Goal: Task Accomplishment & Management: Use online tool/utility

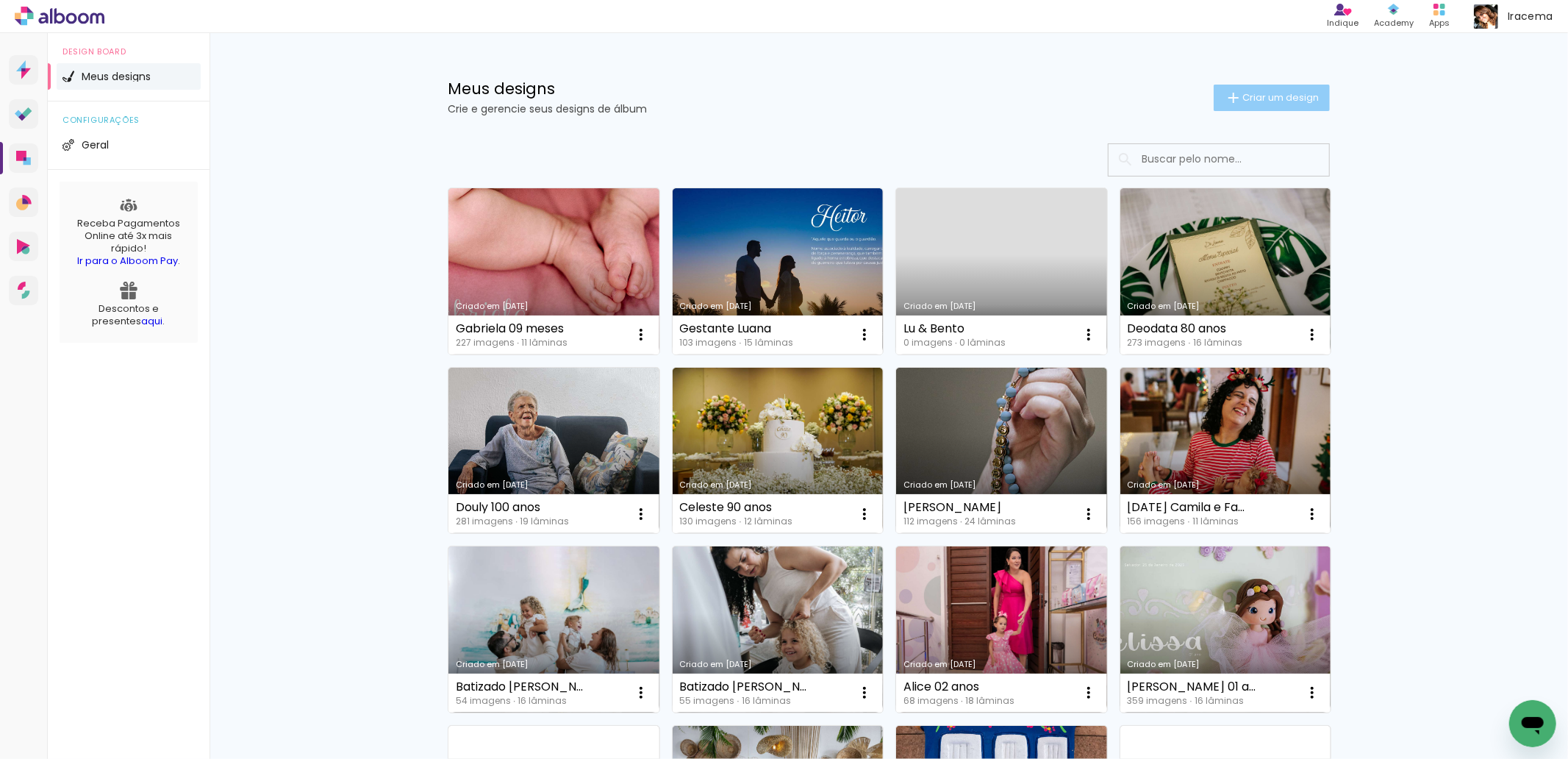
click at [1277, 97] on span "Criar um design" at bounding box center [1281, 98] width 77 height 9
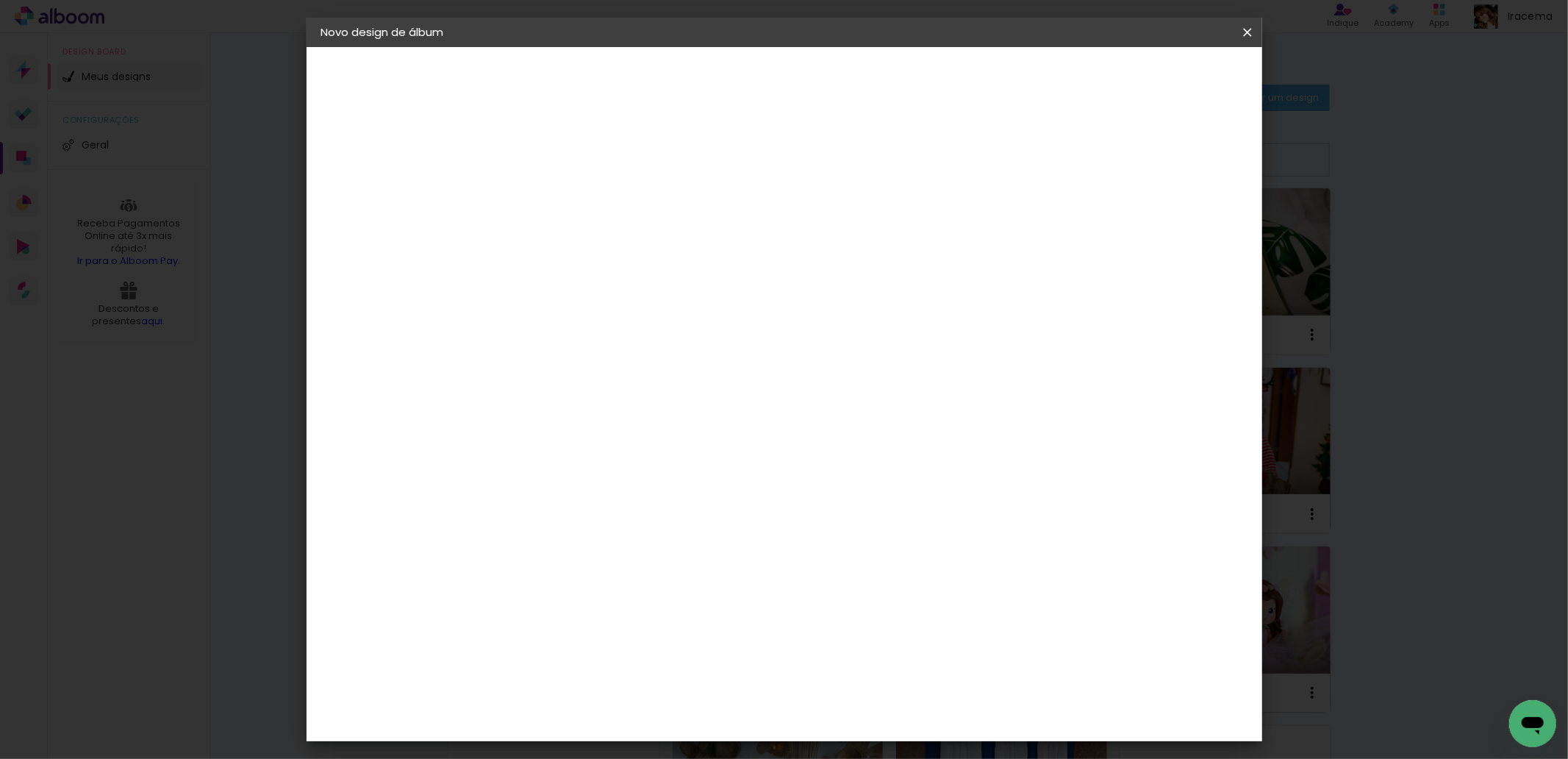
click at [562, 200] on input at bounding box center [562, 197] width 0 height 23
click at [562, 196] on input at bounding box center [562, 197] width 0 height 23
type input "f"
type input "Fazenda Progresso"
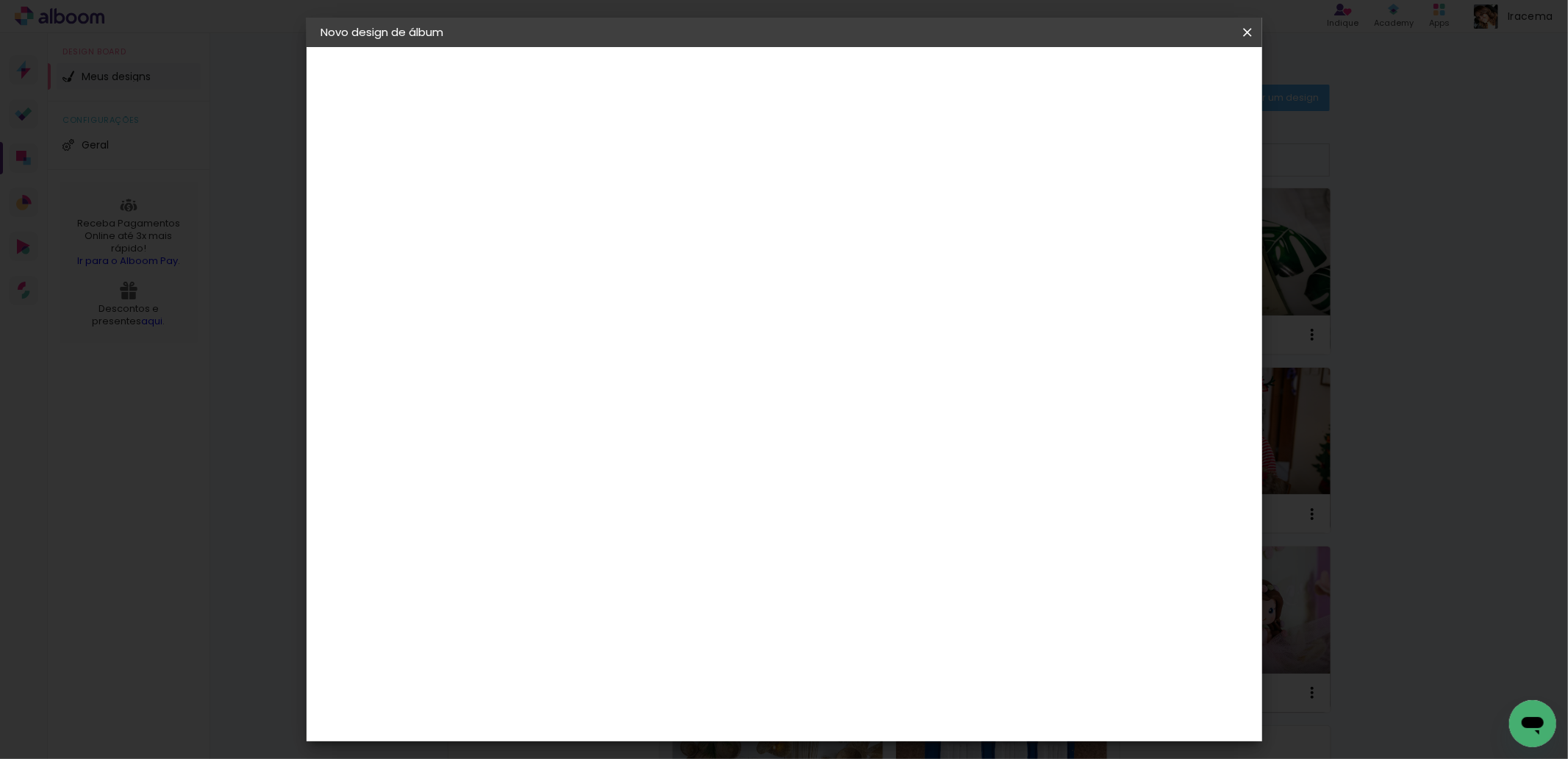
click at [0, 0] on slot "Avançar" at bounding box center [0, 0] width 0 height 0
click at [673, 275] on input at bounding box center [598, 280] width 149 height 18
type input "conc"
type paper-input "conc"
click at [614, 337] on div "Conceitual Álbuns" at bounding box center [582, 336] width 62 height 24
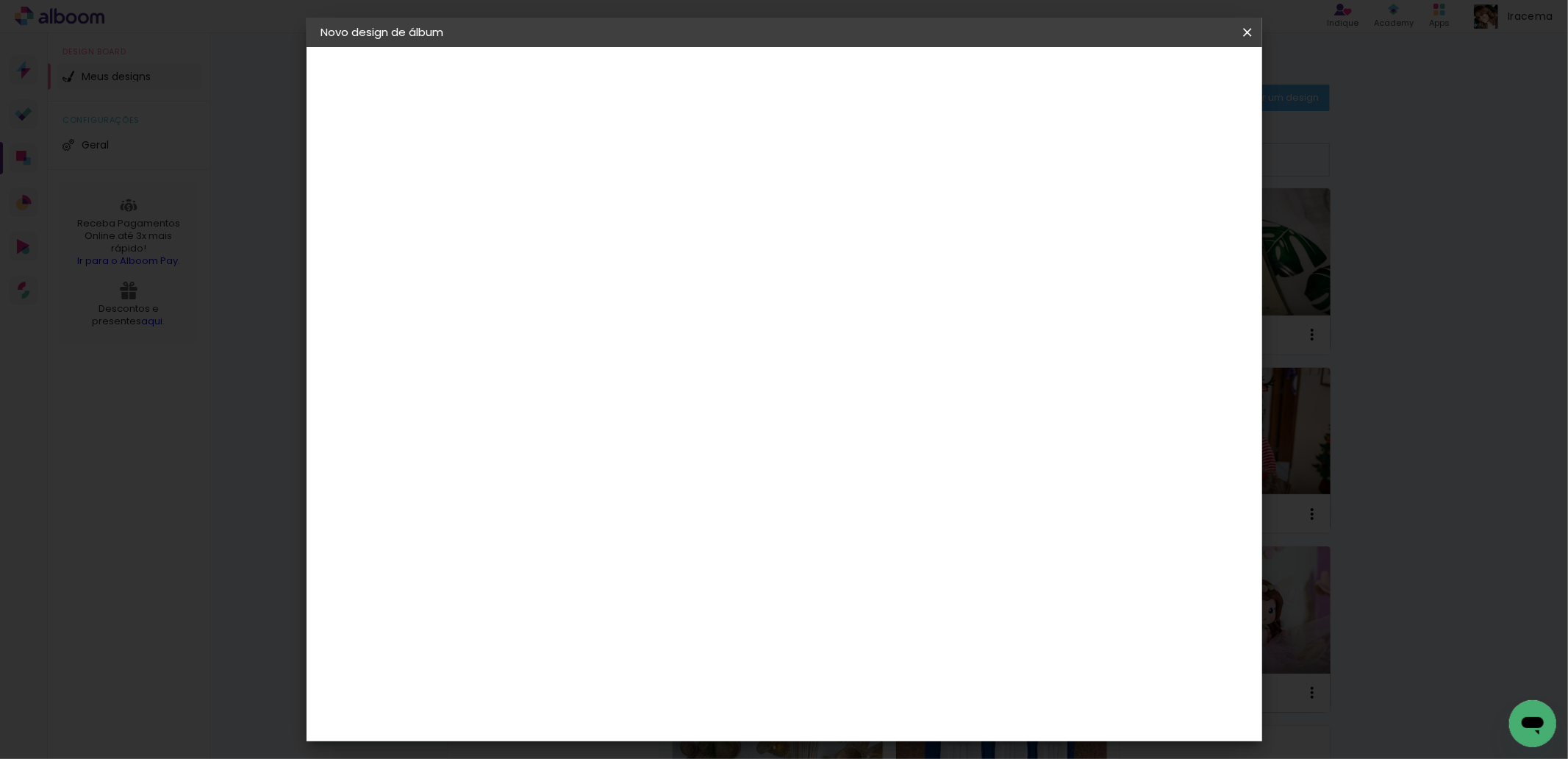
click at [0, 0] on slot "Avançar" at bounding box center [0, 0] width 0 height 0
click at [1248, 30] on iron-icon at bounding box center [1247, 32] width 17 height 15
click at [0, 0] on slot "Voltar" at bounding box center [0, 0] width 0 height 0
click at [0, 0] on input "conc" at bounding box center [0, 0] width 0 height 0
click at [521, 275] on paper-input-container "conc" at bounding box center [585, 280] width 130 height 33
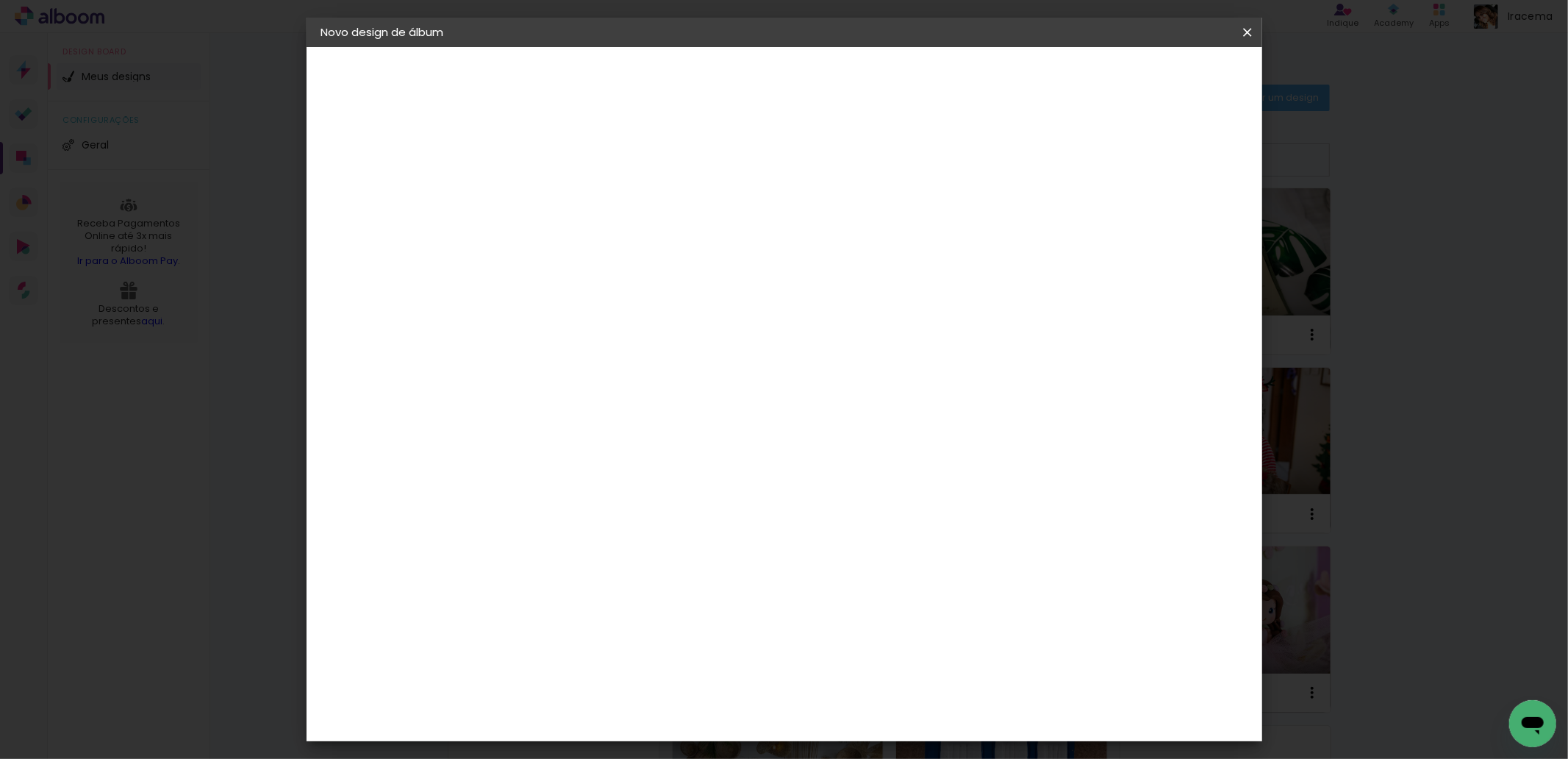
type input "digi"
type paper-input "digi"
click at [588, 331] on div "Digipix Pro" at bounding box center [569, 336] width 36 height 24
click at [0, 0] on slot "Avançar" at bounding box center [0, 0] width 0 height 0
click at [619, 244] on input "text" at bounding box center [590, 255] width 57 height 23
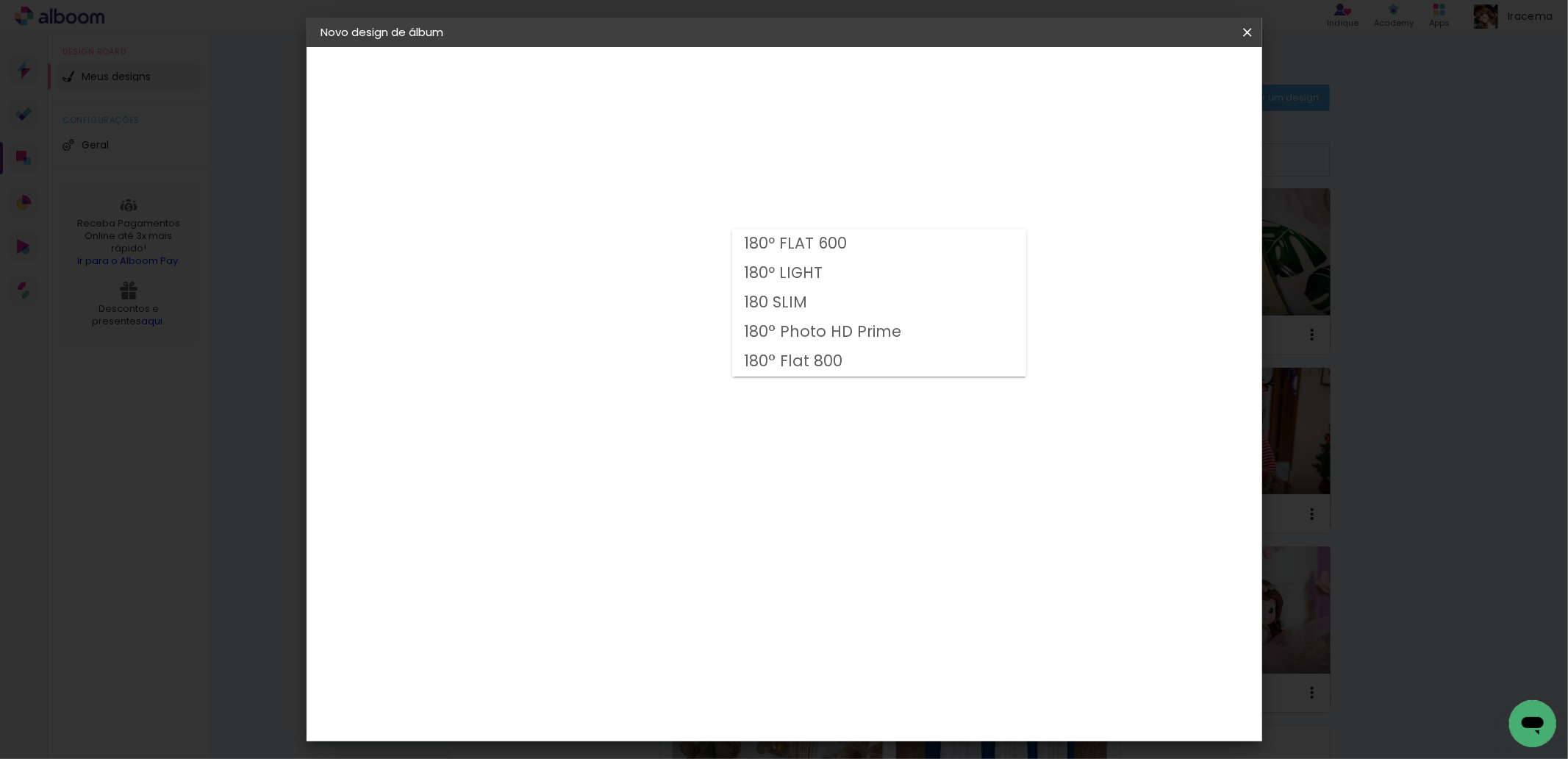
click at [701, 172] on div "Opções disponíveis 180º FLAT 600 180º LIGHT 180 SLIM 180° Photo HD Prime 180° F…" at bounding box center [599, 109] width 202 height 125
click at [642, 303] on div "Escolha o tamanho" at bounding box center [598, 335] width 85 height 68
click at [619, 244] on input "text" at bounding box center [590, 255] width 57 height 23
click at [701, 172] on div "Opções disponíveis 180º FLAT 600 180º LIGHT 180 SLIM 180° Photo HD Prime 180° F…" at bounding box center [599, 109] width 202 height 125
click at [0, 0] on slot "Voltar" at bounding box center [0, 0] width 0 height 0
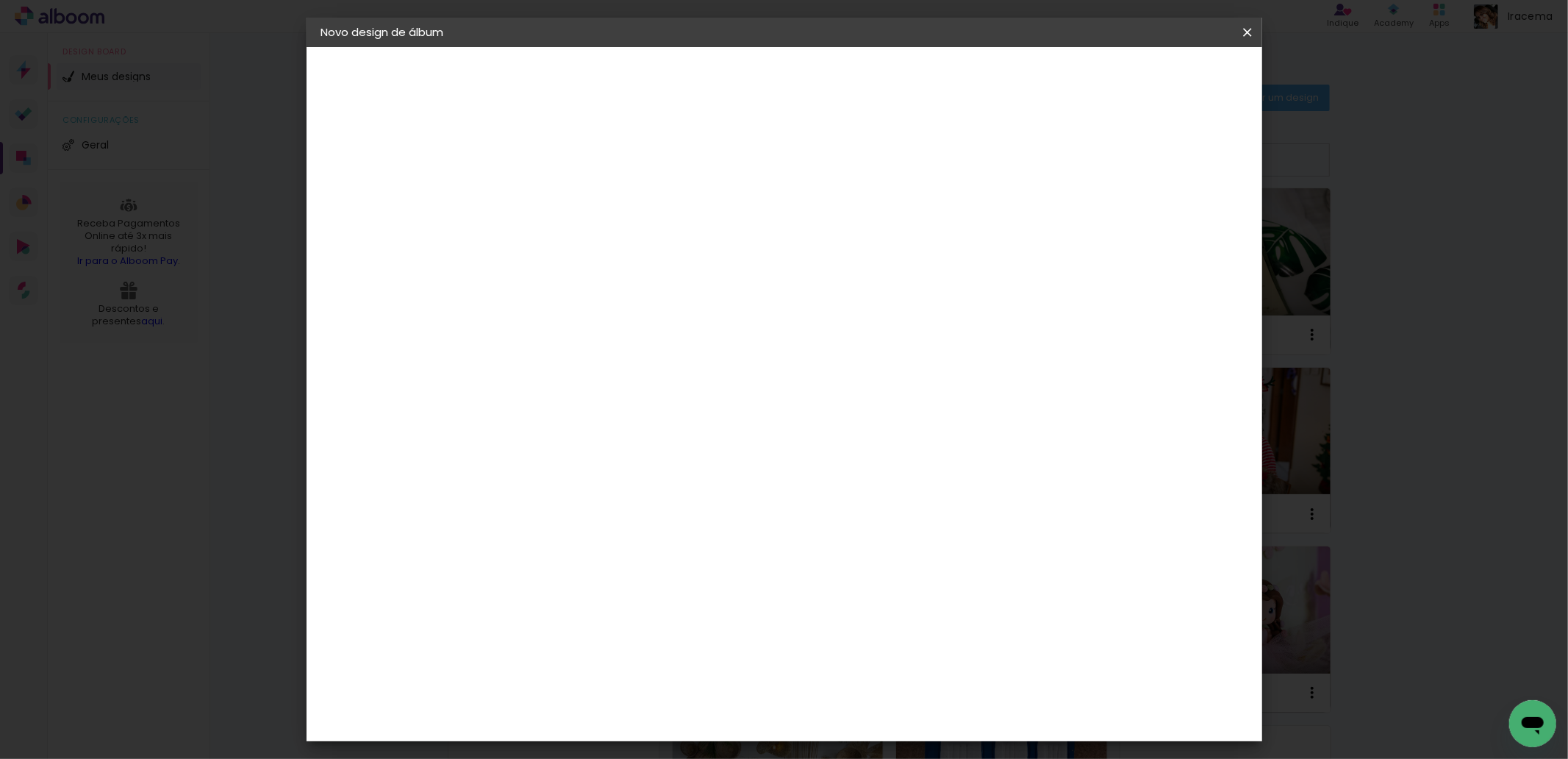
click at [587, 384] on div "Photo Pró Digital" at bounding box center [568, 401] width 36 height 36
click at [0, 0] on slot "Avançar" at bounding box center [0, 0] width 0 height 0
click at [0, 0] on slot "Voltar" at bounding box center [0, 0] width 0 height 0
click at [797, 76] on div "Voltar Avançar" at bounding box center [723, 78] width 146 height 25
click at [1246, 34] on iron-icon at bounding box center [1247, 32] width 17 height 15
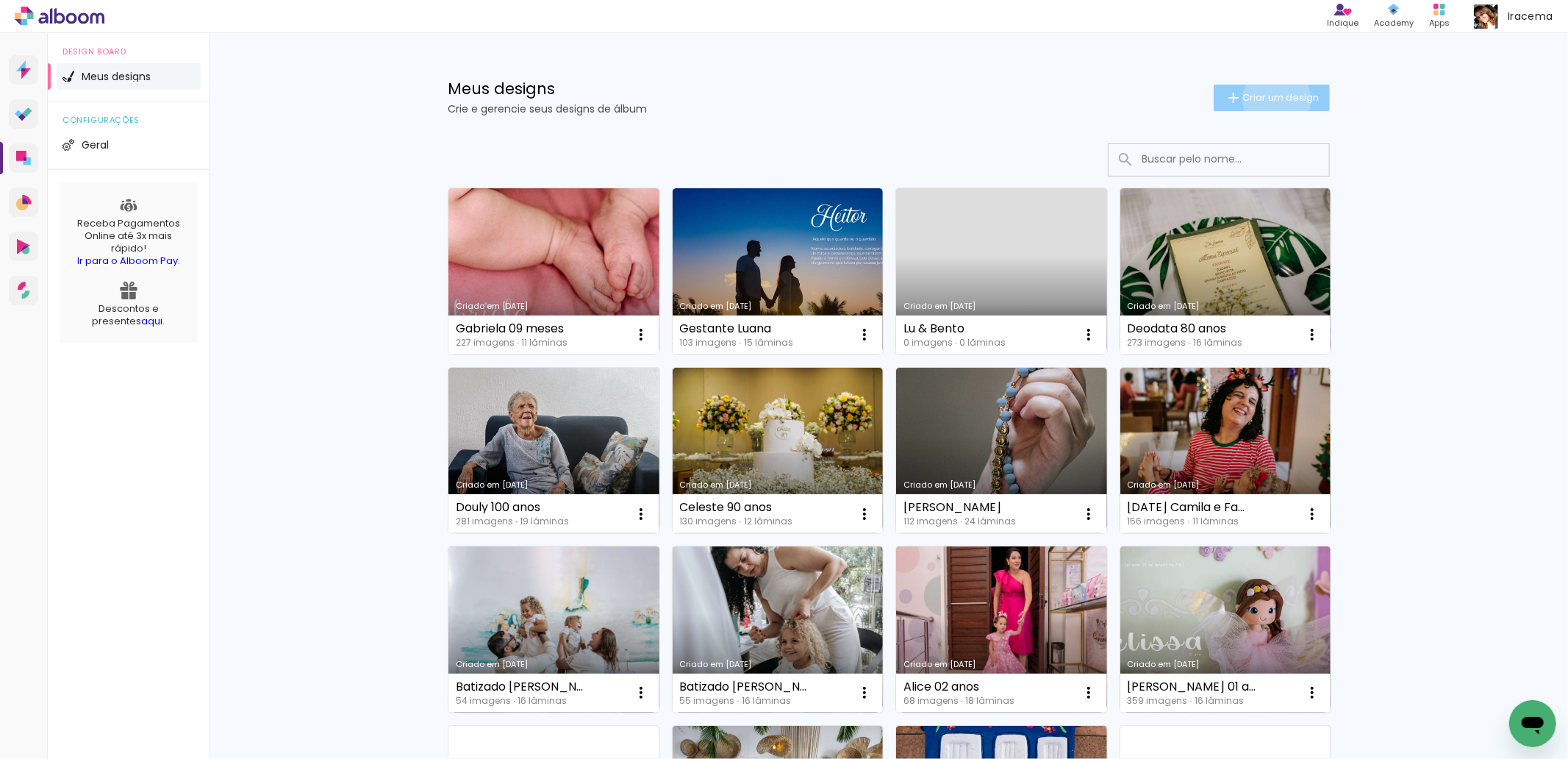
click at [1268, 99] on span "Criar um design" at bounding box center [1281, 98] width 77 height 9
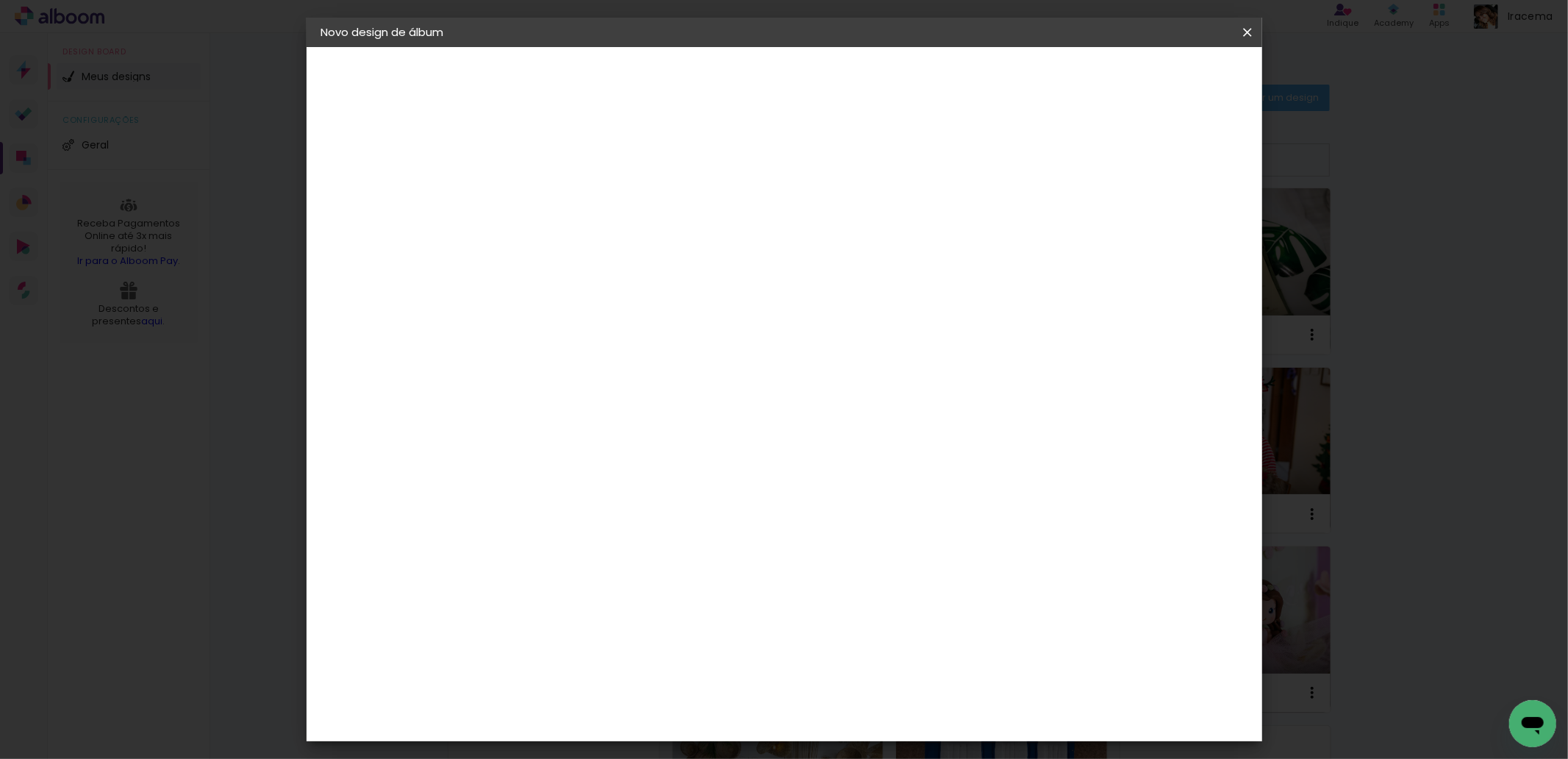
click at [562, 204] on input at bounding box center [562, 197] width 0 height 23
type input "Fazenda Progresso"
click at [0, 0] on slot "Avançar" at bounding box center [0, 0] width 0 height 0
drag, startPoint x: 545, startPoint y: 279, endPoint x: 456, endPoint y: 281, distance: 89.0
click at [456, 47] on quentale-album-spec "Iniciar design Iniciar design" at bounding box center [784, 47] width 956 height 0
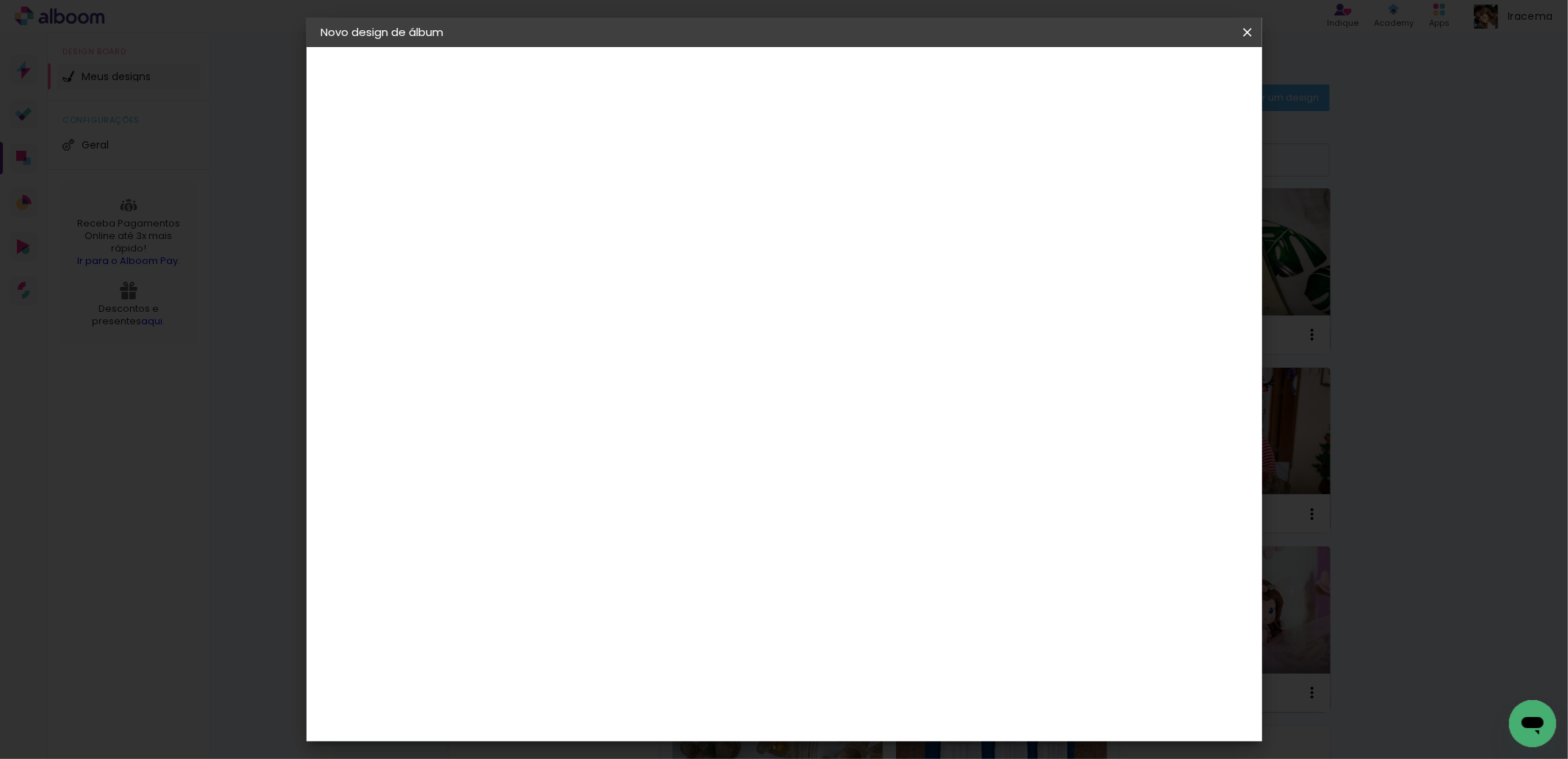
drag, startPoint x: 582, startPoint y: 282, endPoint x: 475, endPoint y: 282, distance: 107.0
click at [475, 47] on quentale-album-spec "Iniciar design Iniciar design" at bounding box center [784, 47] width 956 height 0
type input "digi"
click at [588, 331] on div "Digipix Pro" at bounding box center [569, 336] width 36 height 24
click at [587, 386] on div "Photo Pró Digital" at bounding box center [568, 401] width 36 height 36
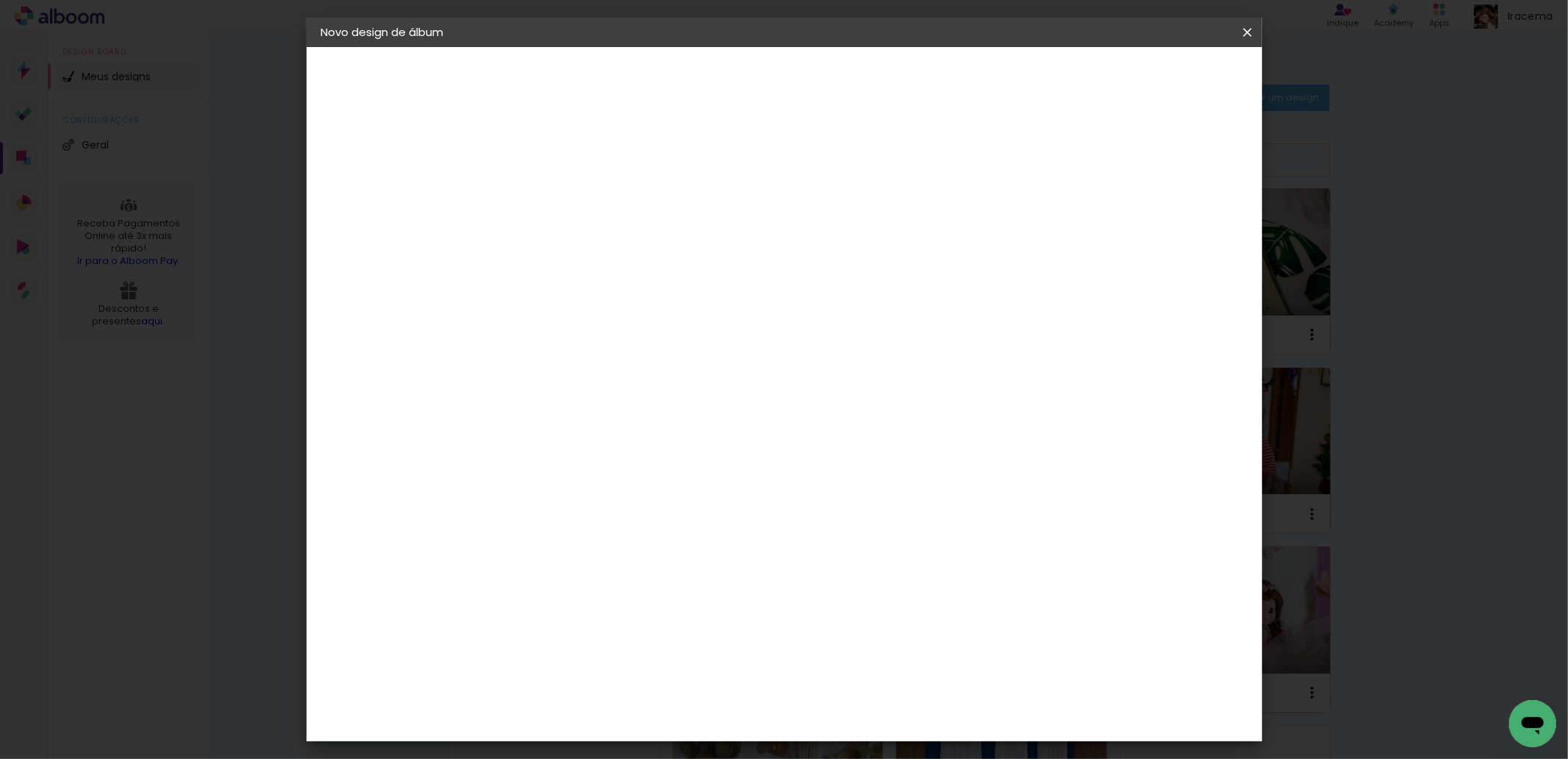
click at [0, 0] on slot "Avançar" at bounding box center [0, 0] width 0 height 0
click at [660, 338] on span "20 × 30" at bounding box center [627, 352] width 68 height 30
click at [801, 89] on paper-button "Avançar" at bounding box center [764, 78] width 72 height 25
click at [0, 0] on slot "Voltar" at bounding box center [0, 0] width 0 height 0
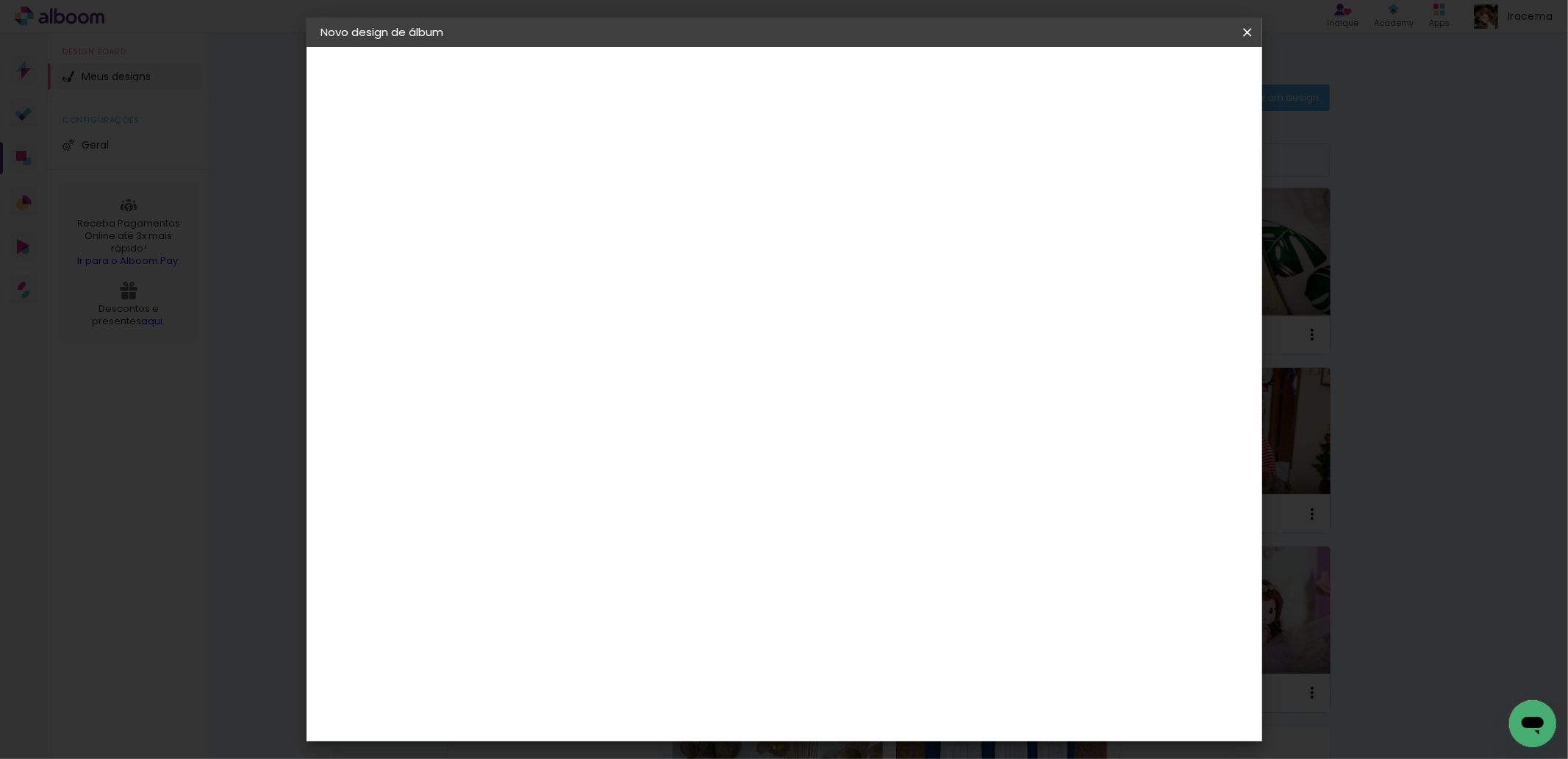
click at [588, 331] on div "Digipix Pro" at bounding box center [569, 336] width 36 height 24
drag, startPoint x: 590, startPoint y: 275, endPoint x: 486, endPoint y: 286, distance: 104.6
click at [486, 47] on quentale-album-spec "Iniciar design Iniciar design" at bounding box center [784, 47] width 956 height 0
click at [836, 231] on paper-item "Tamanho Livre" at bounding box center [765, 223] width 141 height 32
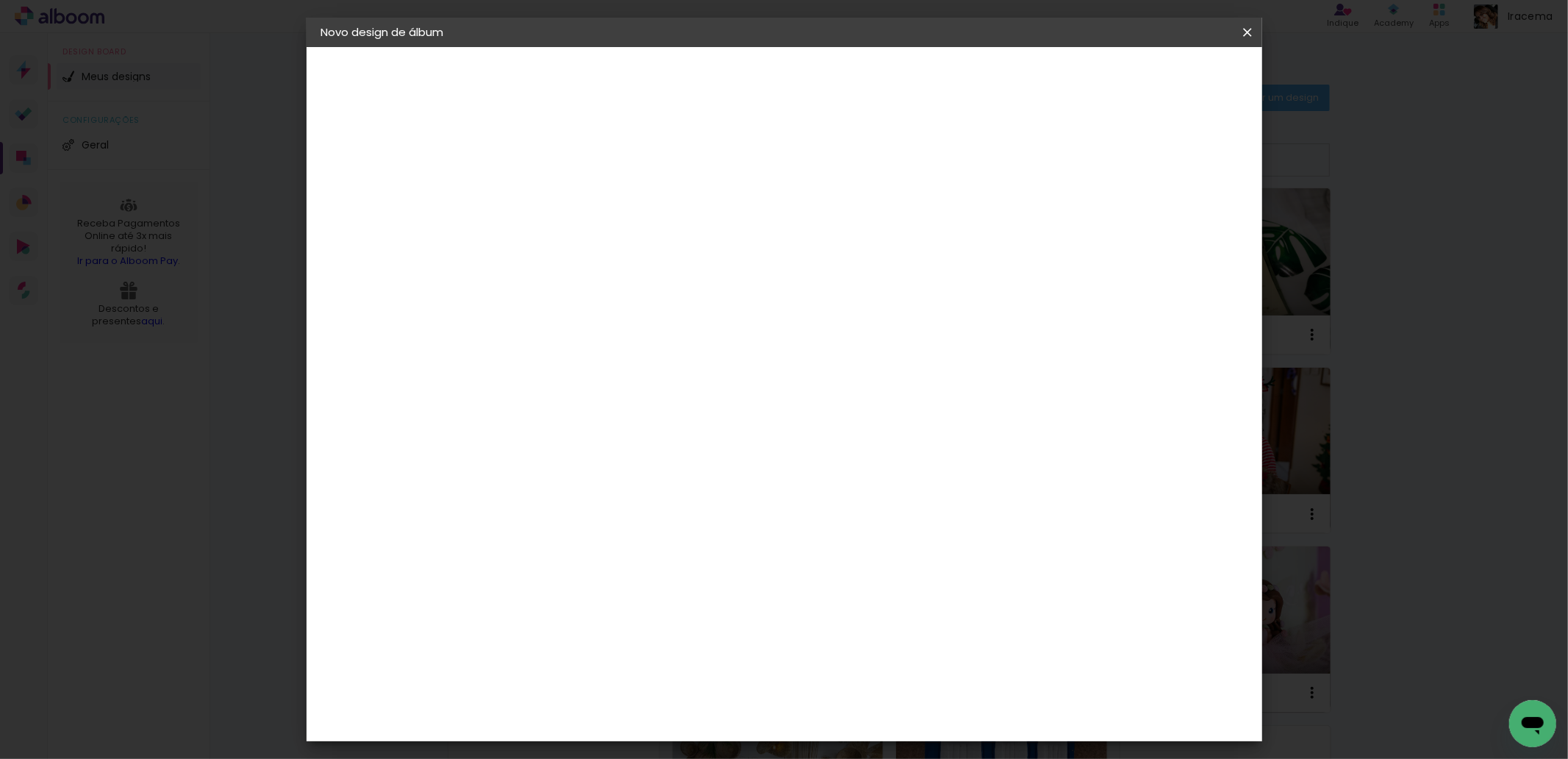
click at [581, 273] on input at bounding box center [598, 280] width 149 height 18
type input "digi"
type paper-input "digi"
click at [588, 328] on div "Digipix Pro" at bounding box center [569, 336] width 36 height 24
click at [797, 228] on paper-item "Tamanho Livre" at bounding box center [732, 223] width 130 height 32
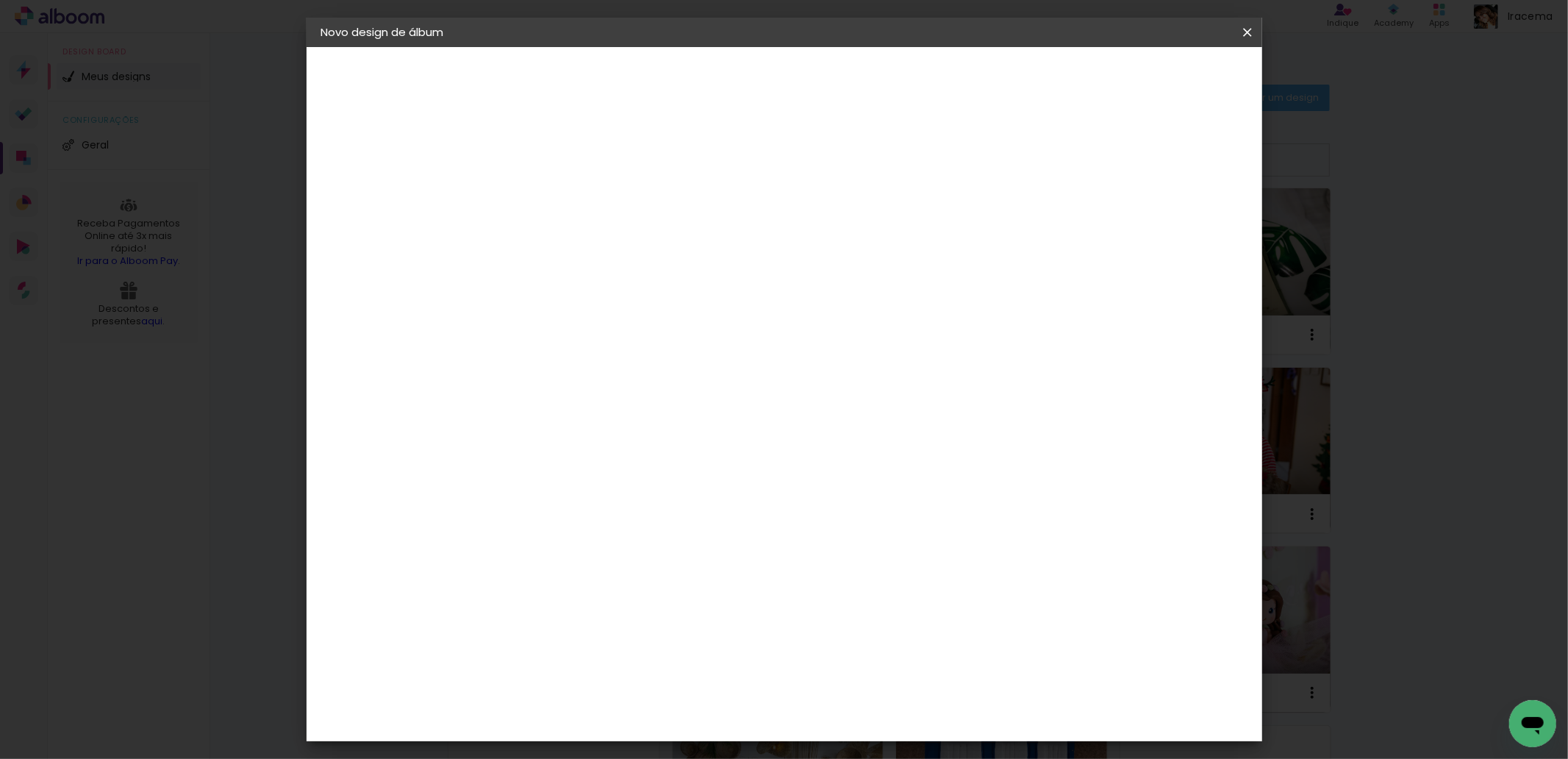
click at [0, 0] on slot "Avançar" at bounding box center [0, 0] width 0 height 0
type input "3"
type paper-input "3"
click at [567, 164] on input "3" at bounding box center [552, 169] width 51 height 18
click at [1081, 170] on div at bounding box center [1075, 169] width 14 height 14
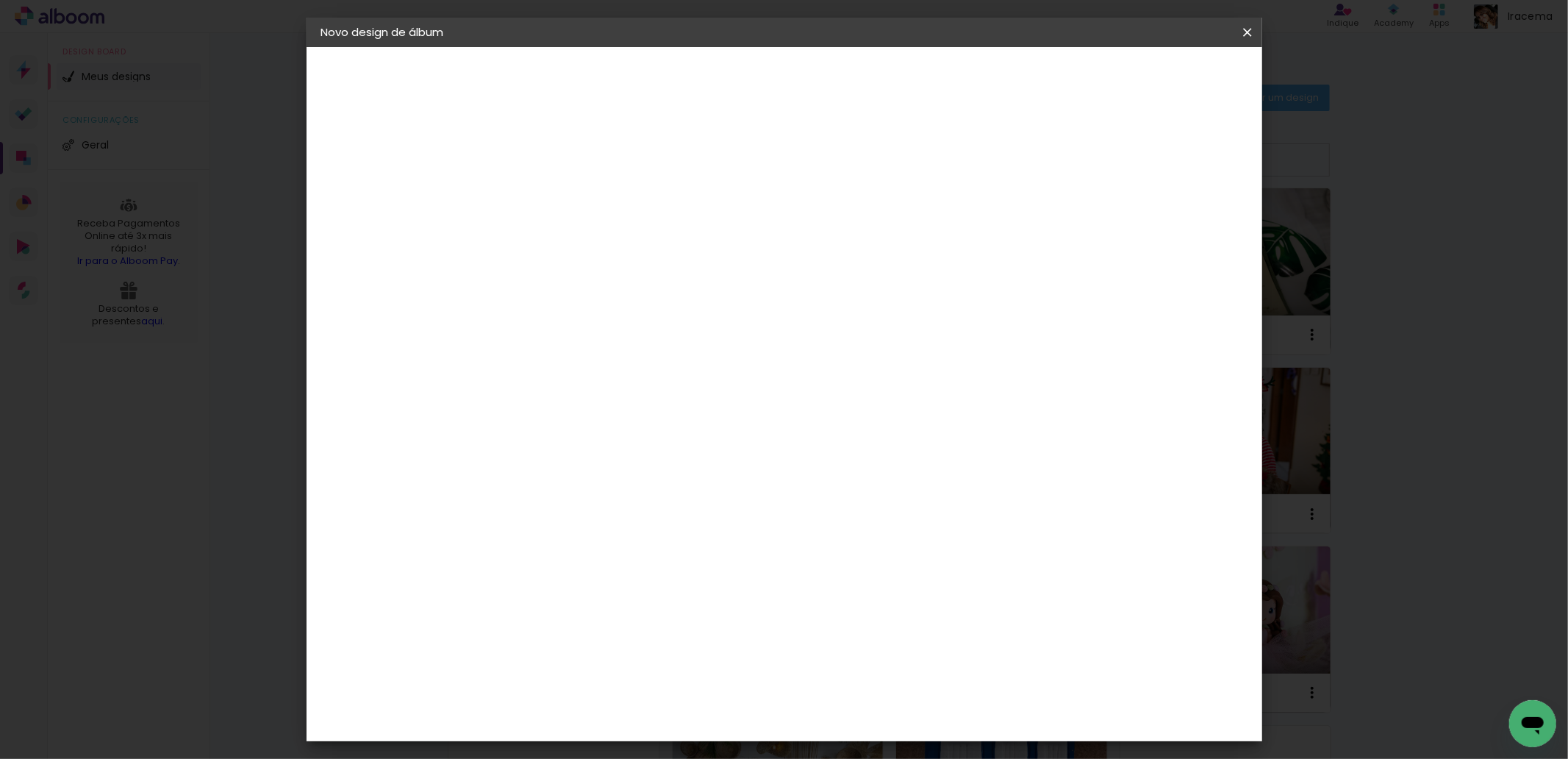
type paper-checkbox "on"
click at [1154, 78] on span "Iniciar design" at bounding box center [1120, 78] width 67 height 10
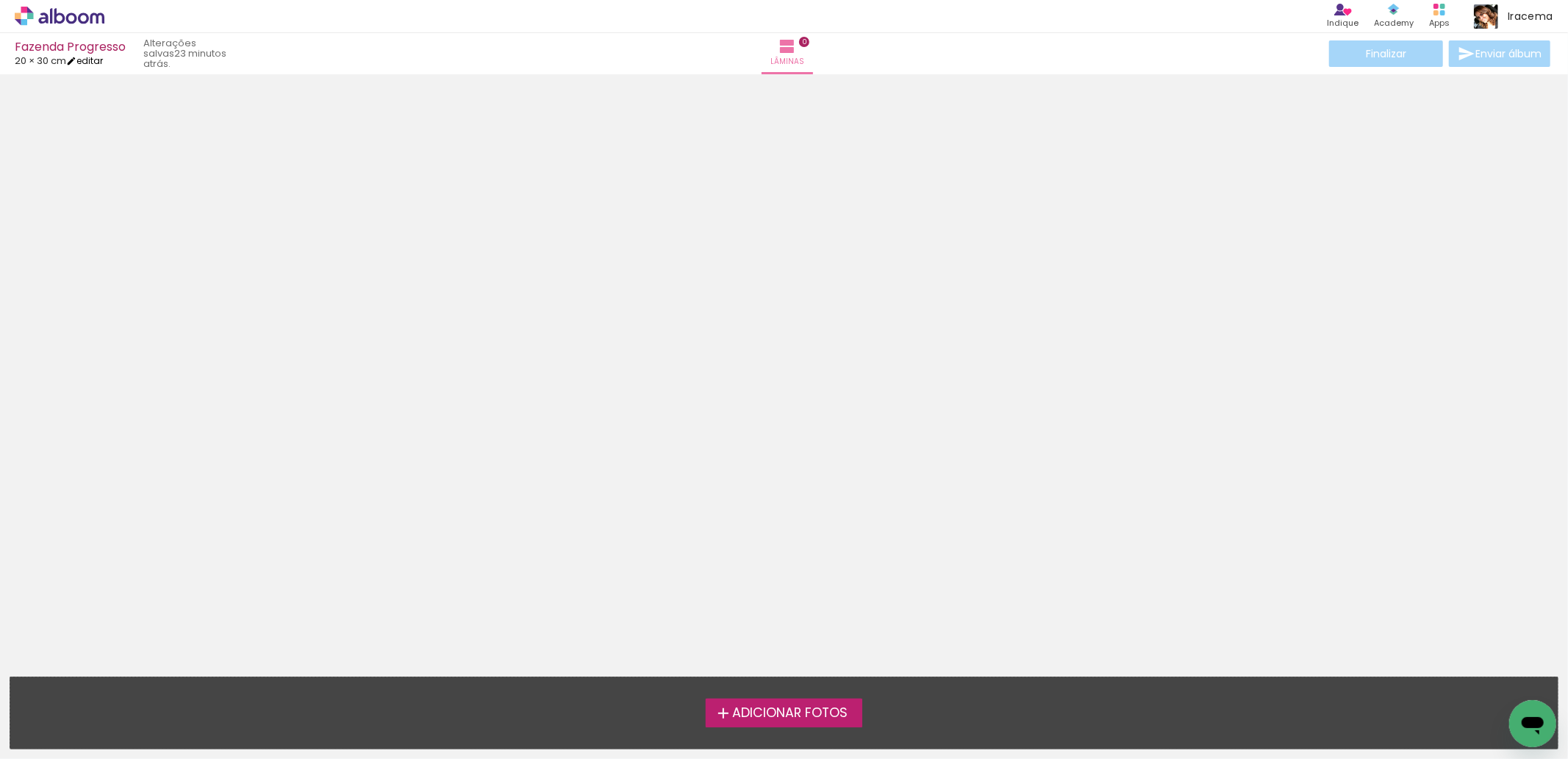
click at [91, 62] on link "editar" at bounding box center [85, 61] width 36 height 13
type input "3"
type input "20,3"
type input "61"
type input "2"
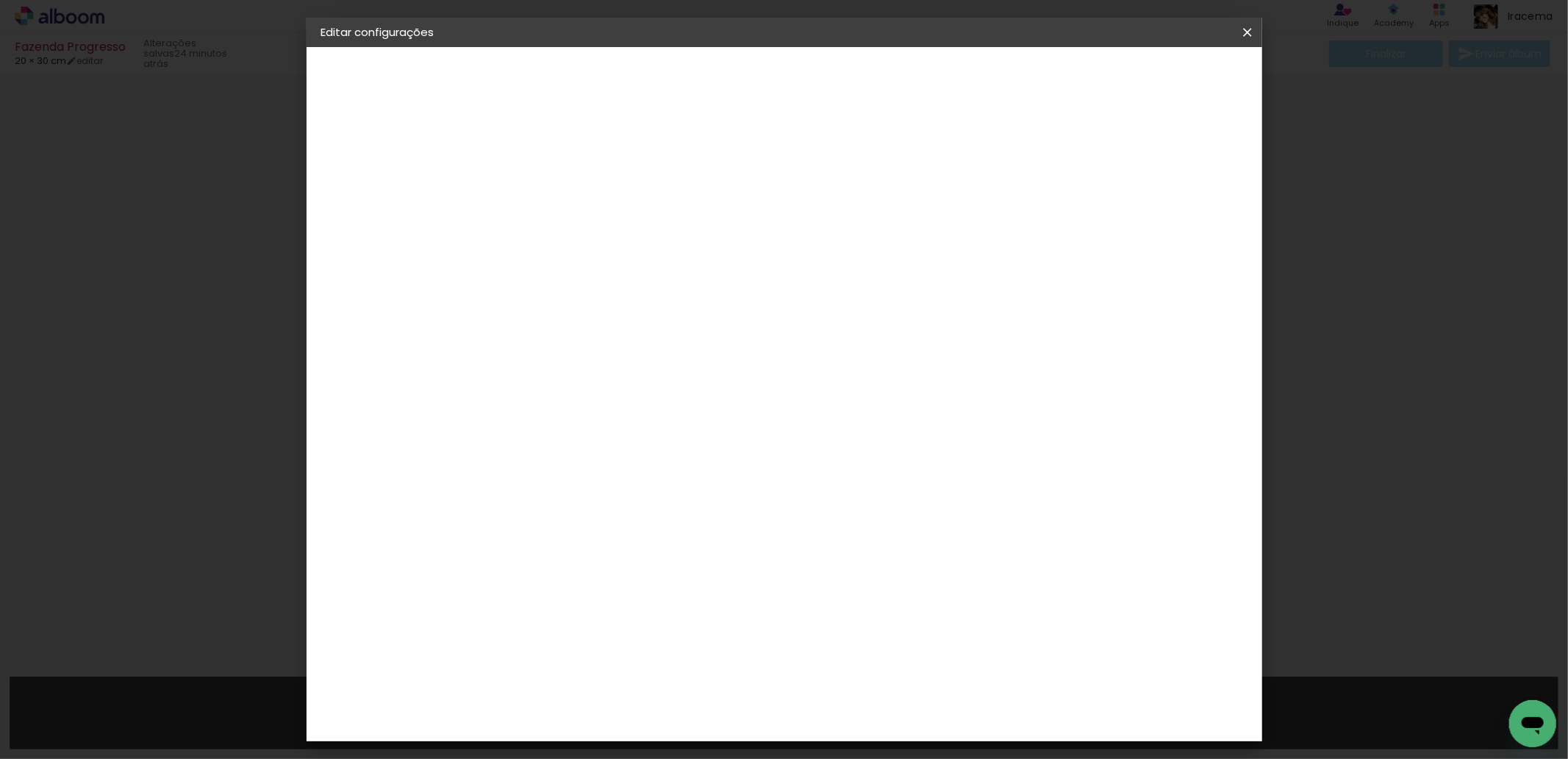
click at [0, 0] on slot "Voltar" at bounding box center [0, 0] width 0 height 0
click at [836, 222] on paper-item "Tamanho Livre" at bounding box center [765, 223] width 141 height 32
click at [0, 0] on slot "Avançar" at bounding box center [0, 0] width 0 height 0
click at [1154, 78] on span "Salvar configurações" at bounding box center [1099, 78] width 109 height 10
click at [0, 0] on slot "Voltar" at bounding box center [0, 0] width 0 height 0
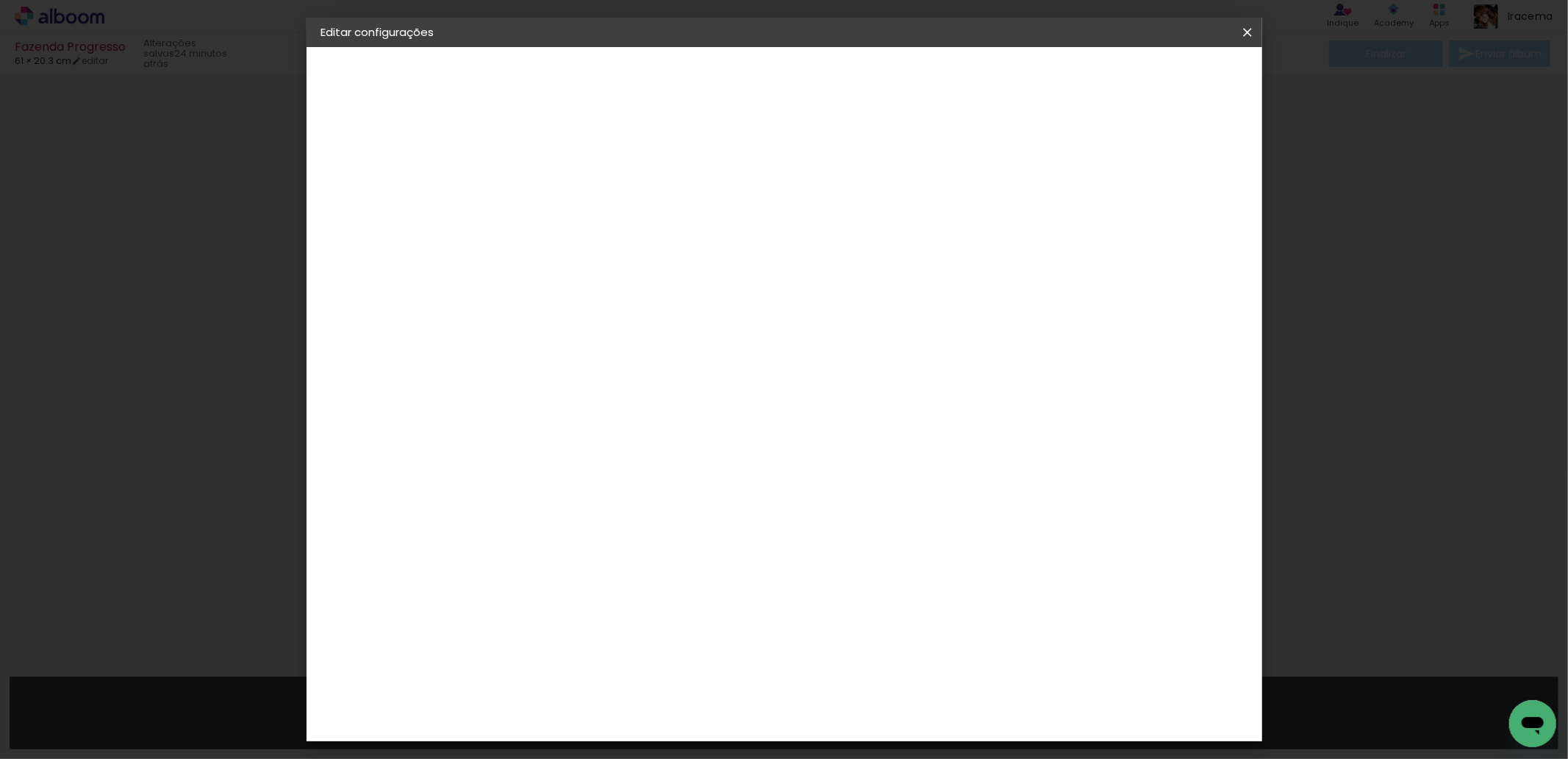
click at [0, 0] on slot "Voltar" at bounding box center [0, 0] width 0 height 0
click at [0, 0] on slot "Avançar" at bounding box center [0, 0] width 0 height 0
click at [673, 281] on input at bounding box center [598, 280] width 149 height 18
click at [0, 0] on slot "Tamanho Livre" at bounding box center [0, 0] width 0 height 0
click at [0, 0] on slot "Avançar" at bounding box center [0, 0] width 0 height 0
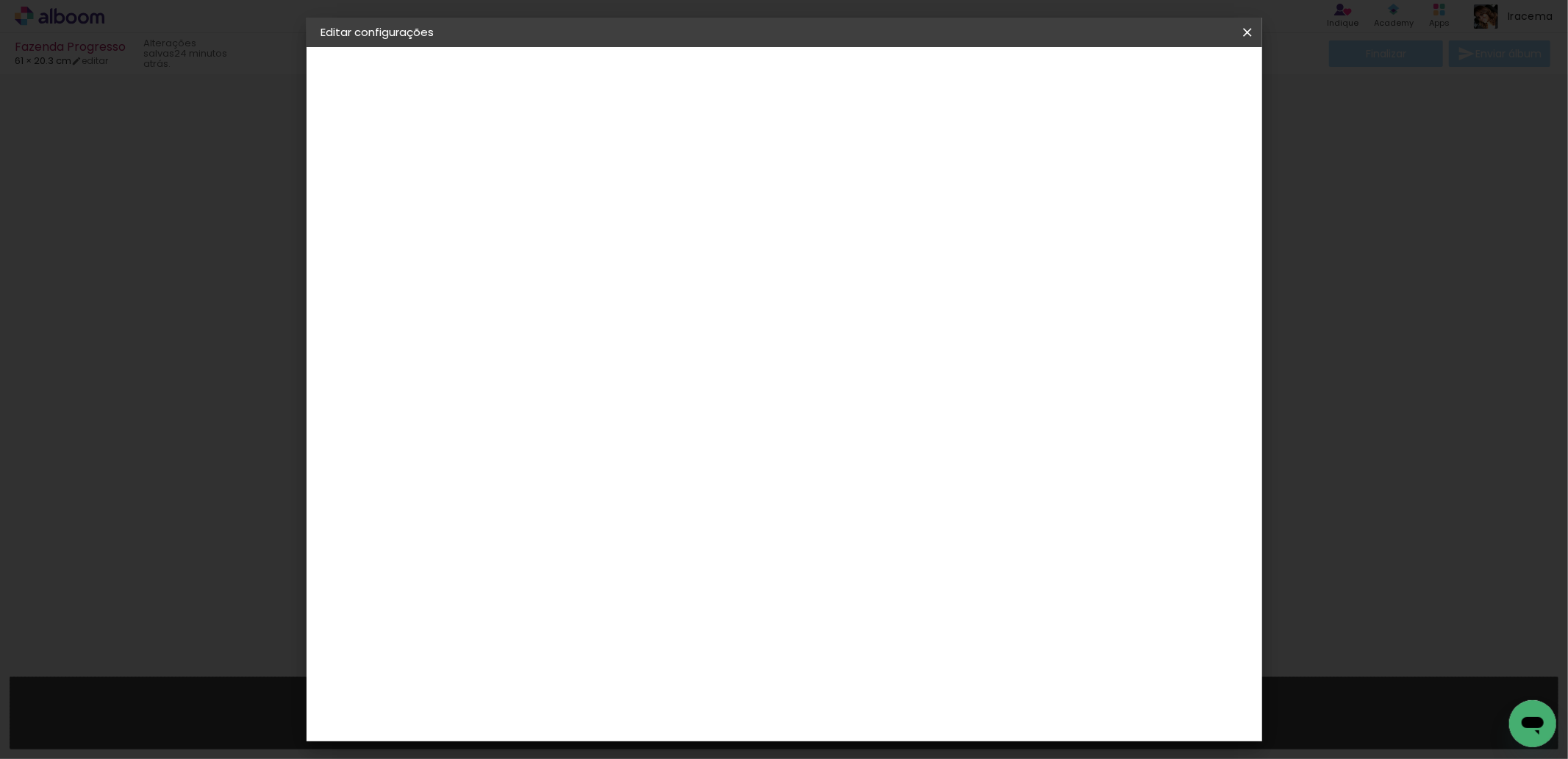
click at [1250, 27] on iron-icon at bounding box center [1247, 32] width 17 height 15
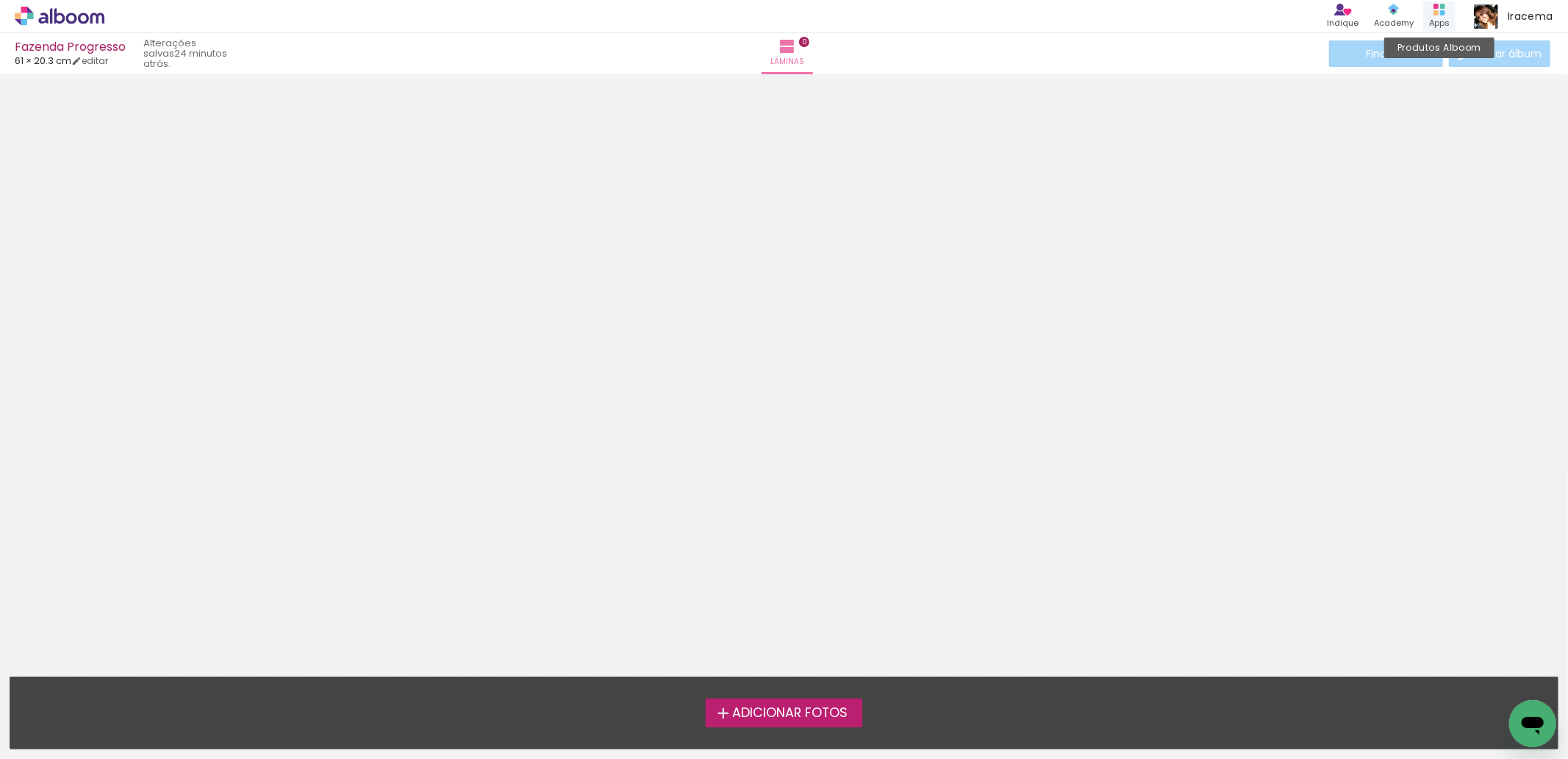
click at [1442, 9] on icon at bounding box center [1438, 9] width 12 height 12
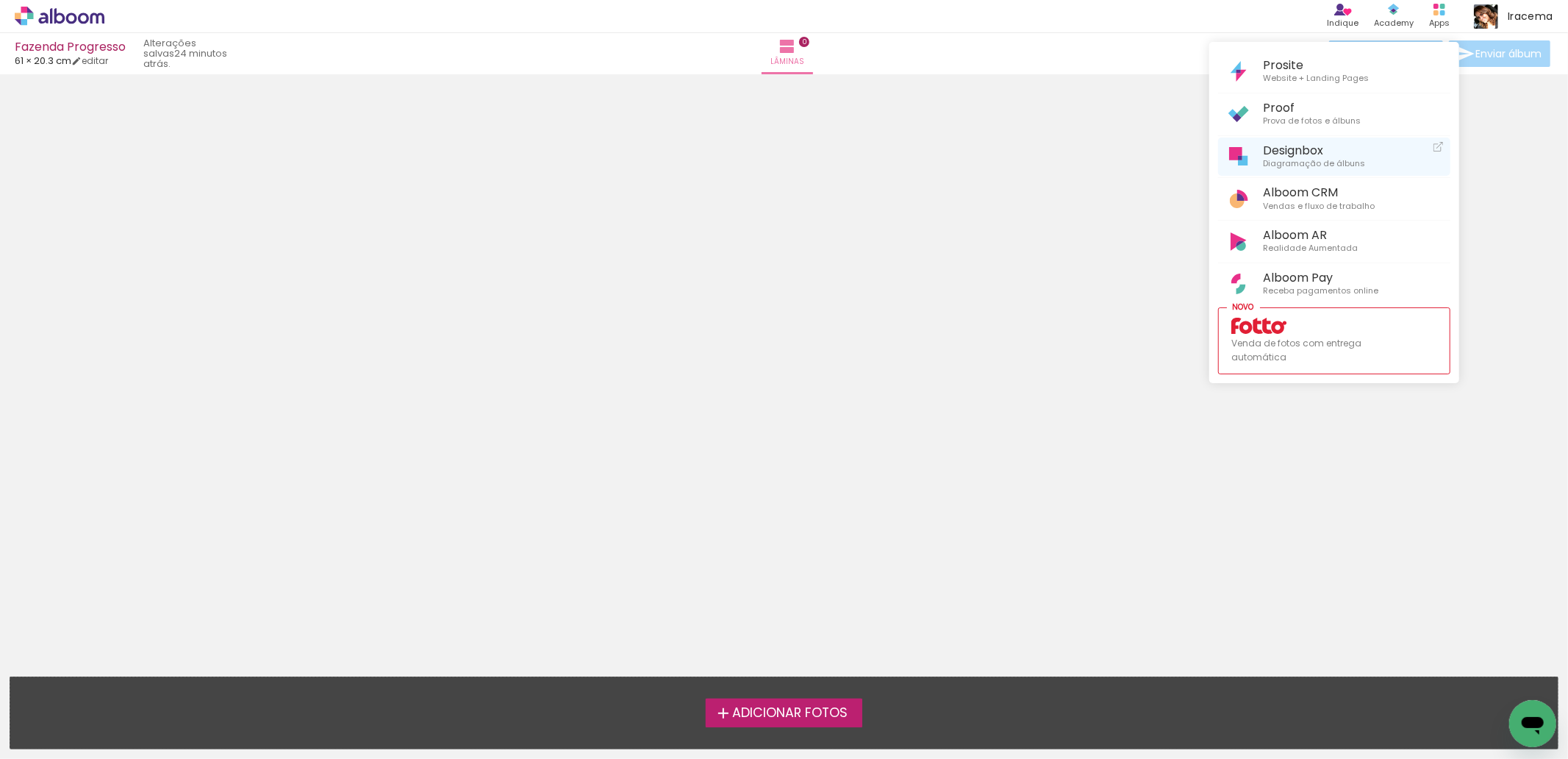
click at [1304, 149] on span "Designbox" at bounding box center [1314, 150] width 102 height 14
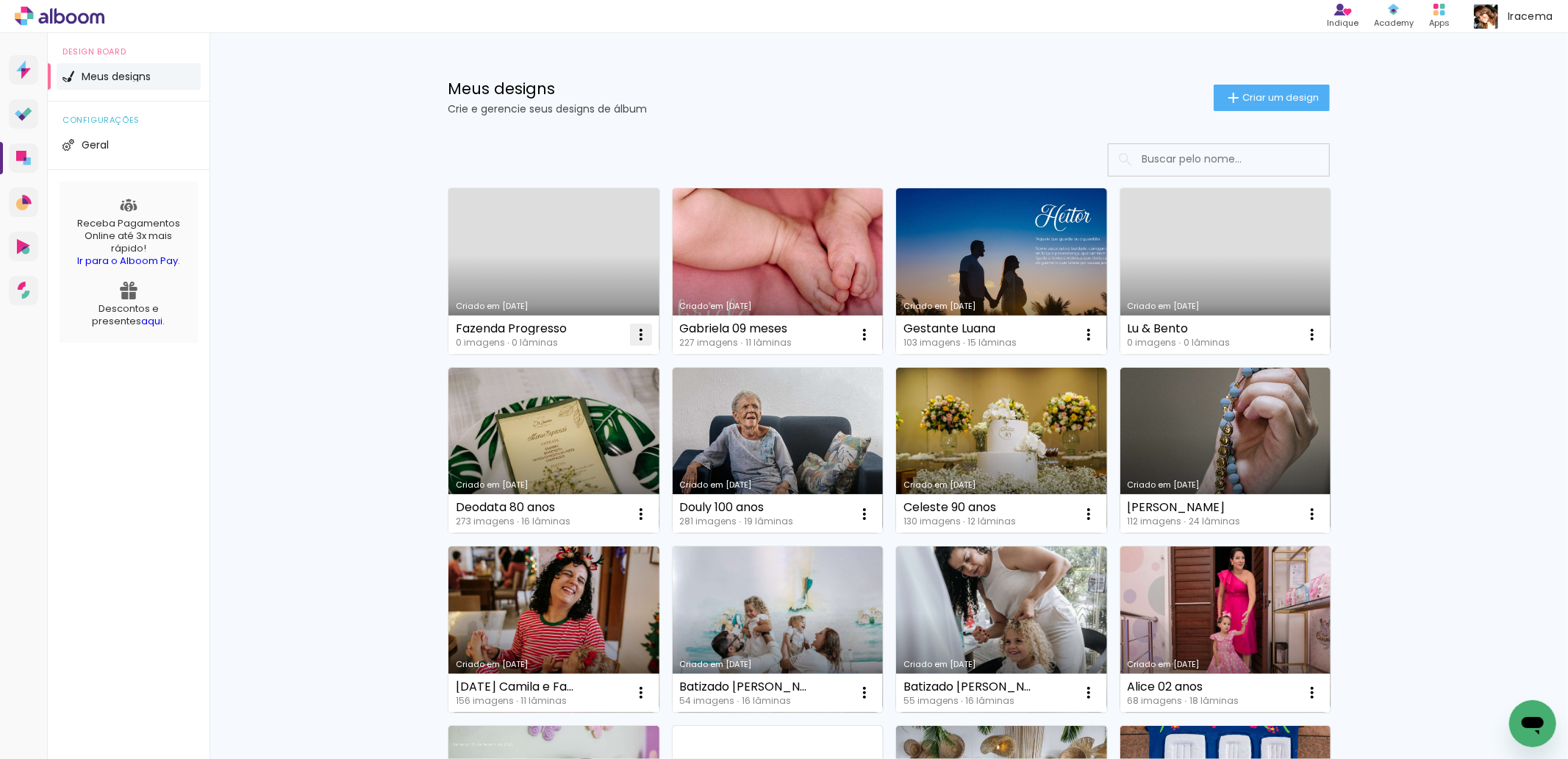
click at [632, 332] on iron-icon at bounding box center [640, 334] width 17 height 17
click at [585, 428] on paper-item "Excluir" at bounding box center [576, 431] width 145 height 29
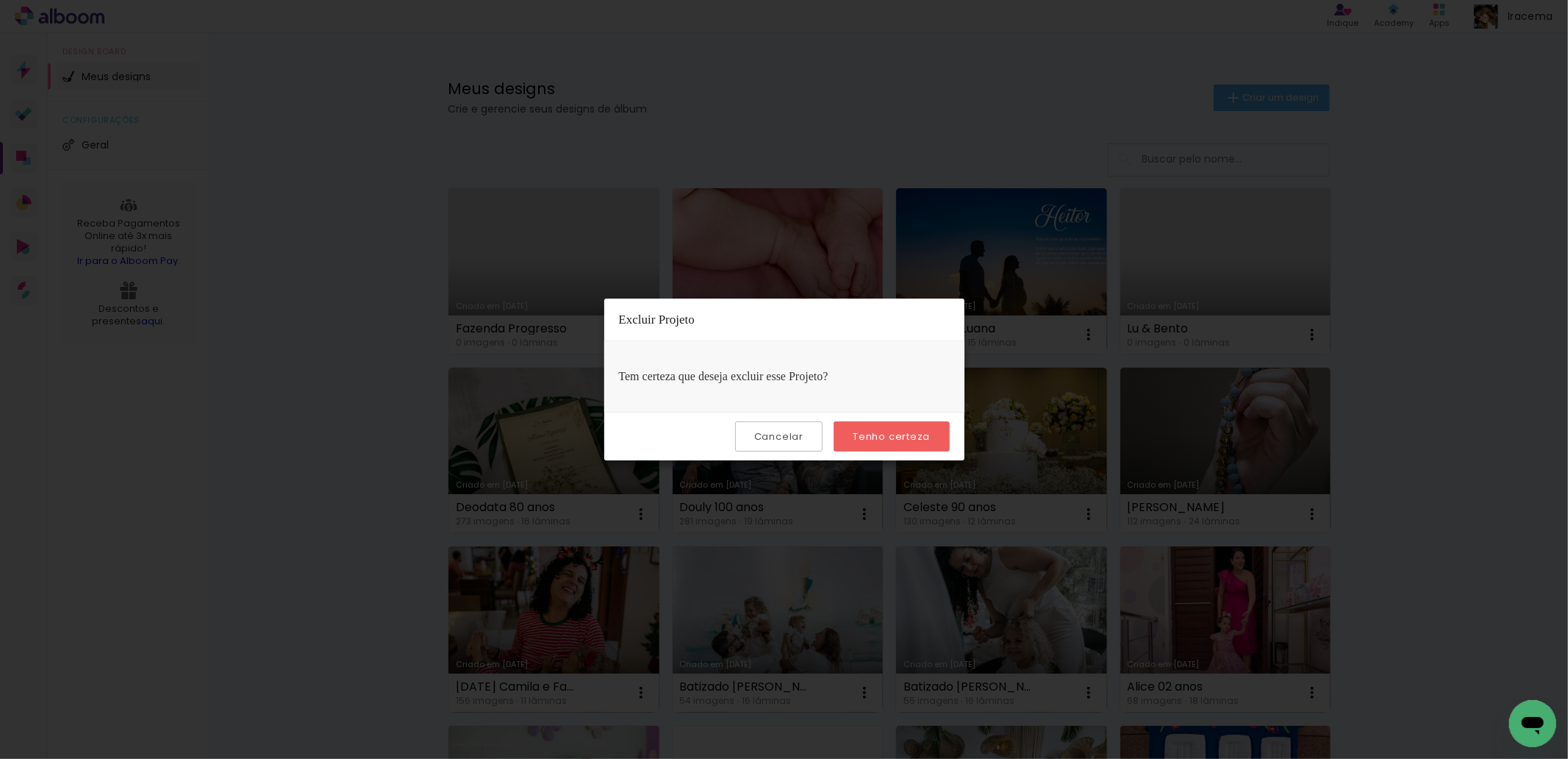
click at [0, 0] on slot "Tenho certeza" at bounding box center [0, 0] width 0 height 0
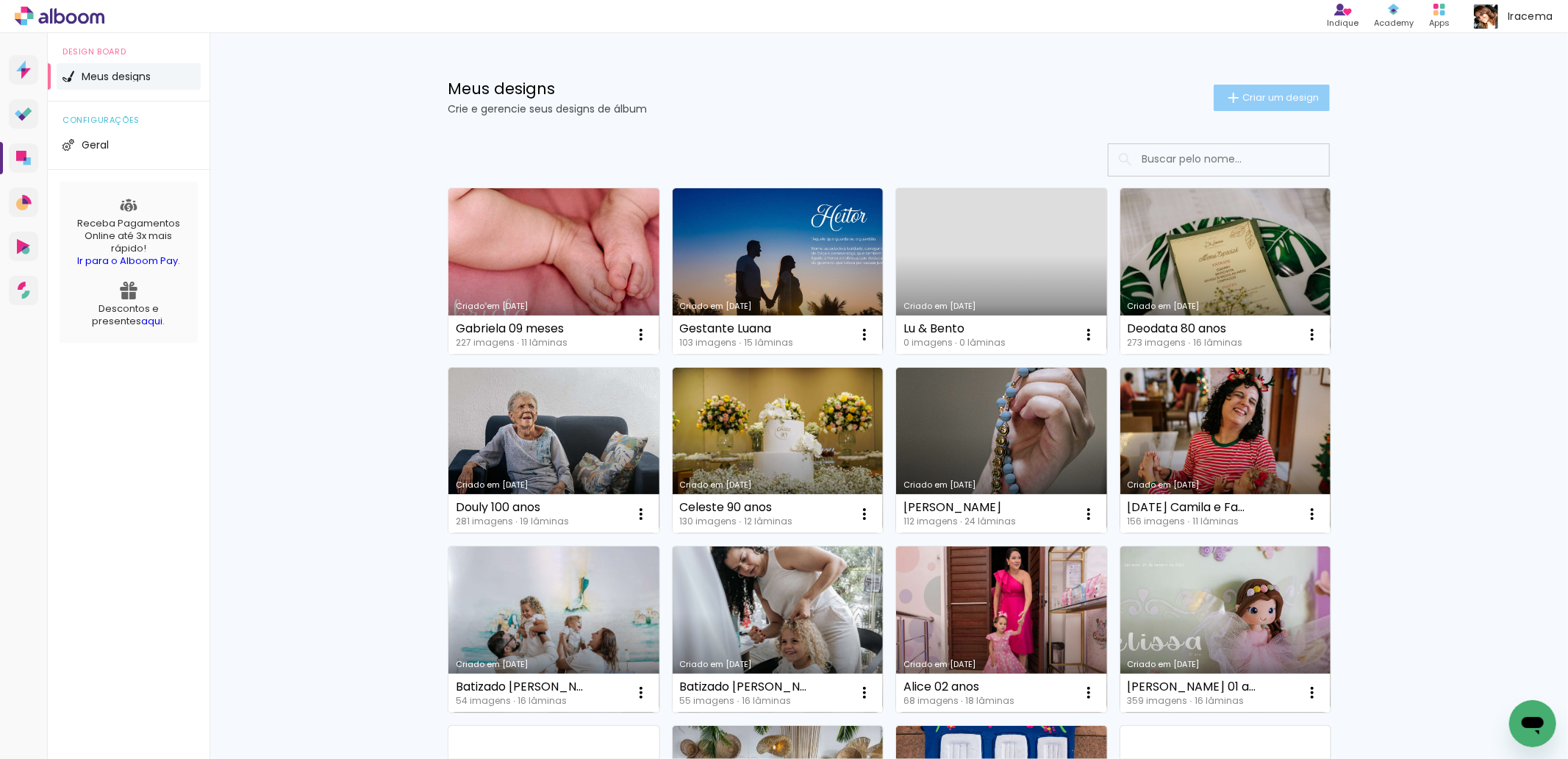
click at [1295, 97] on span "Criar um design" at bounding box center [1281, 98] width 77 height 9
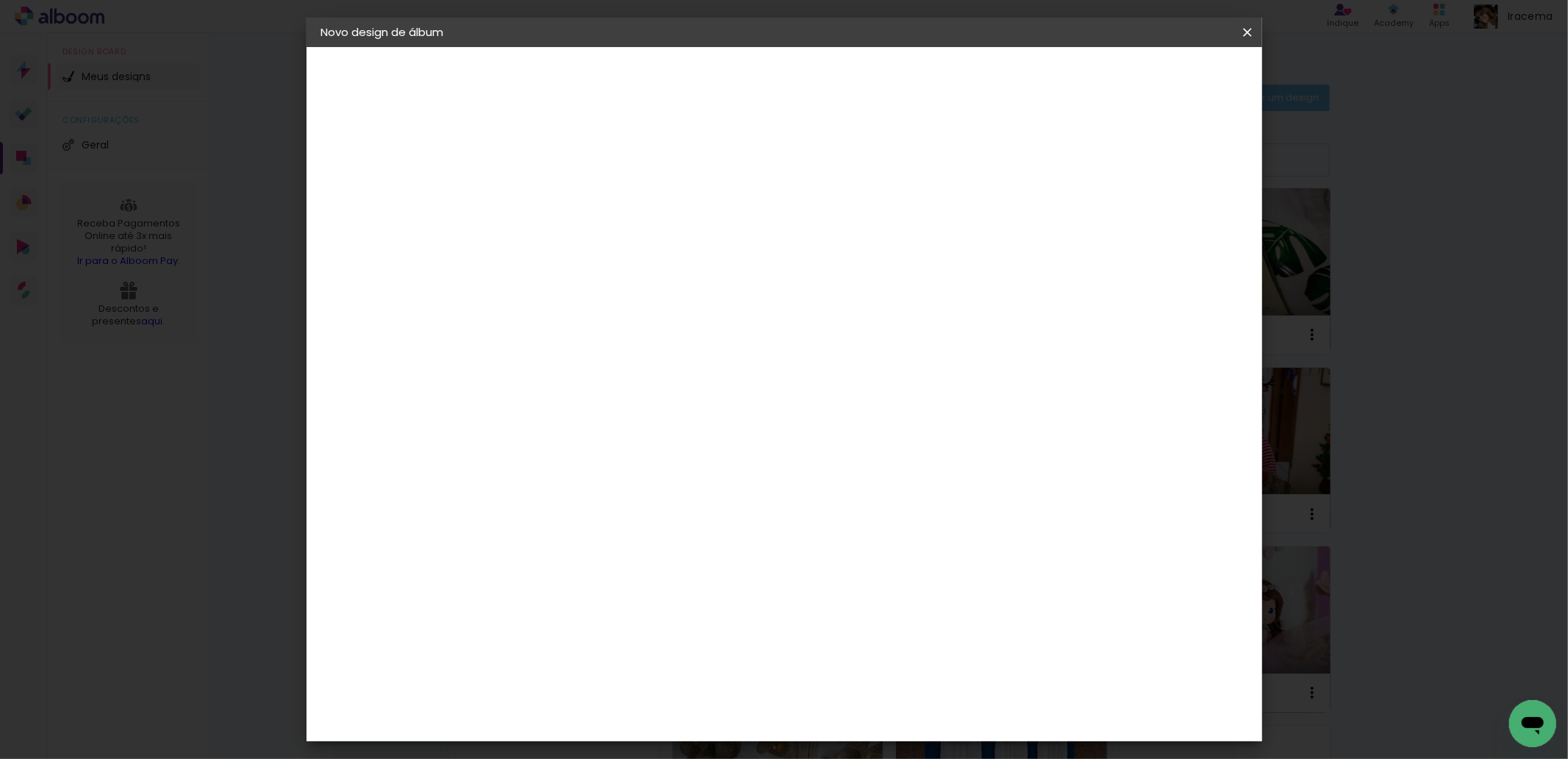
click at [562, 207] on input at bounding box center [562, 197] width 0 height 23
type input "Fazenda Progresso"
type paper-input "Fazenda Progresso"
click at [0, 0] on slot "Avançar" at bounding box center [0, 0] width 0 height 0
click at [0, 0] on slot "Tamanho Livre" at bounding box center [0, 0] width 0 height 0
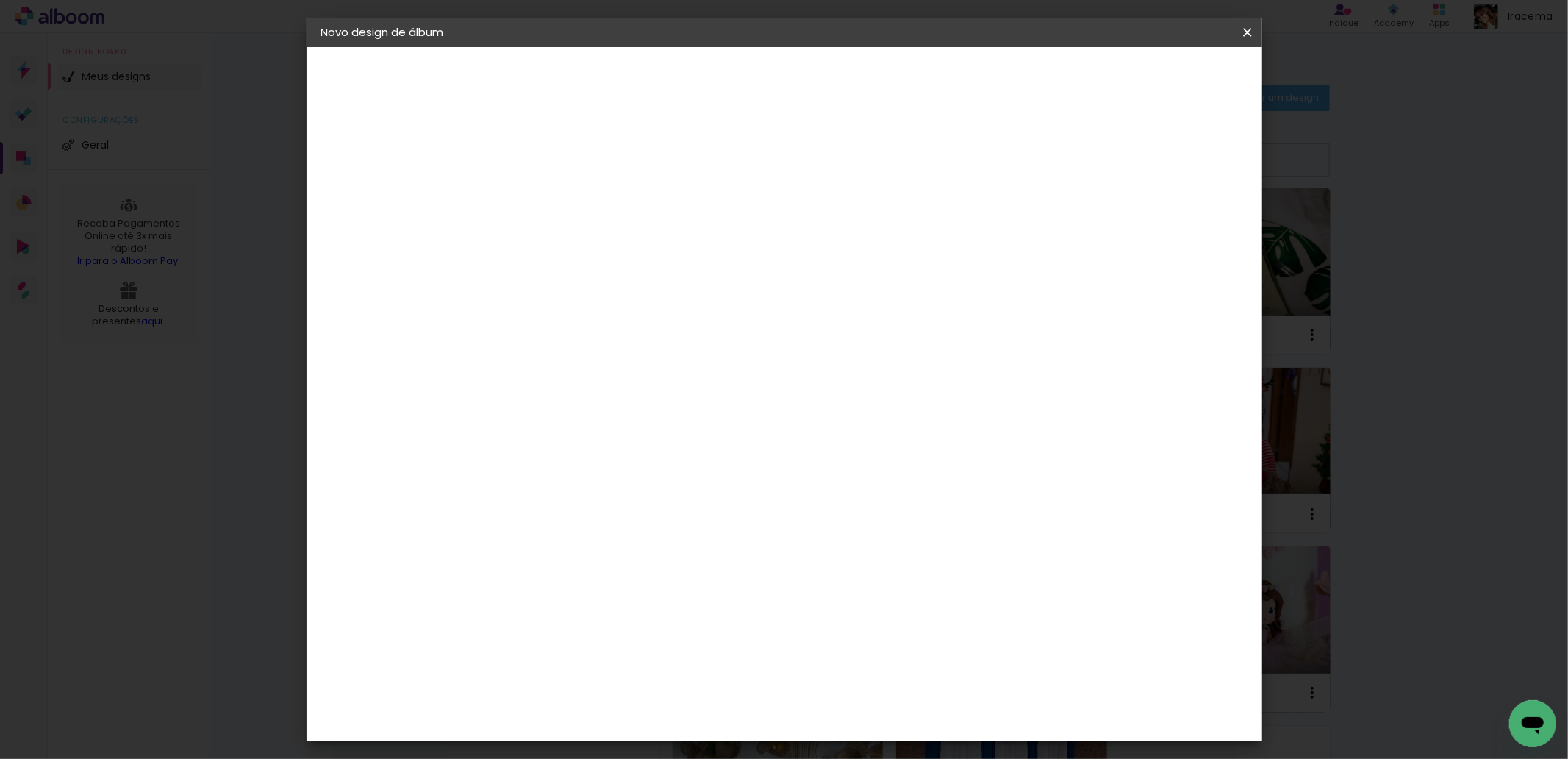
click at [0, 0] on slot "Avançar" at bounding box center [0, 0] width 0 height 0
click at [386, 181] on div "Tamanho livre" at bounding box center [378, 182] width 51 height 21
click at [594, 275] on input at bounding box center [598, 280] width 149 height 18
type input "c"
type input "digi"
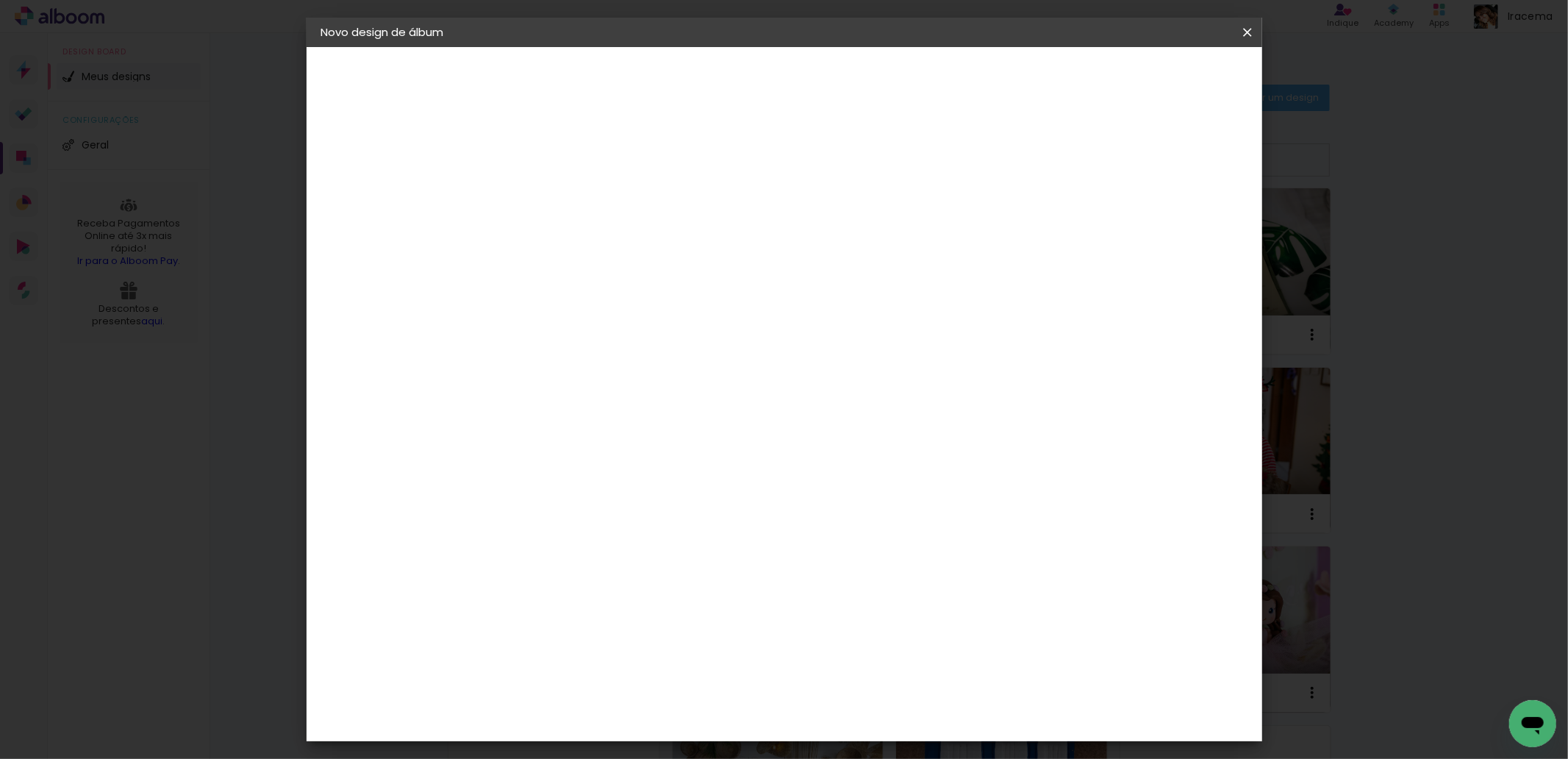
type paper-input "digi"
click at [588, 325] on div "Digipix Pro" at bounding box center [569, 336] width 36 height 24
click at [0, 0] on slot "Avançar" at bounding box center [0, 0] width 0 height 0
click at [642, 301] on div "Escolha o tamanho" at bounding box center [598, 335] width 85 height 68
click at [642, 314] on div "Escolha o tamanho" at bounding box center [598, 335] width 85 height 68
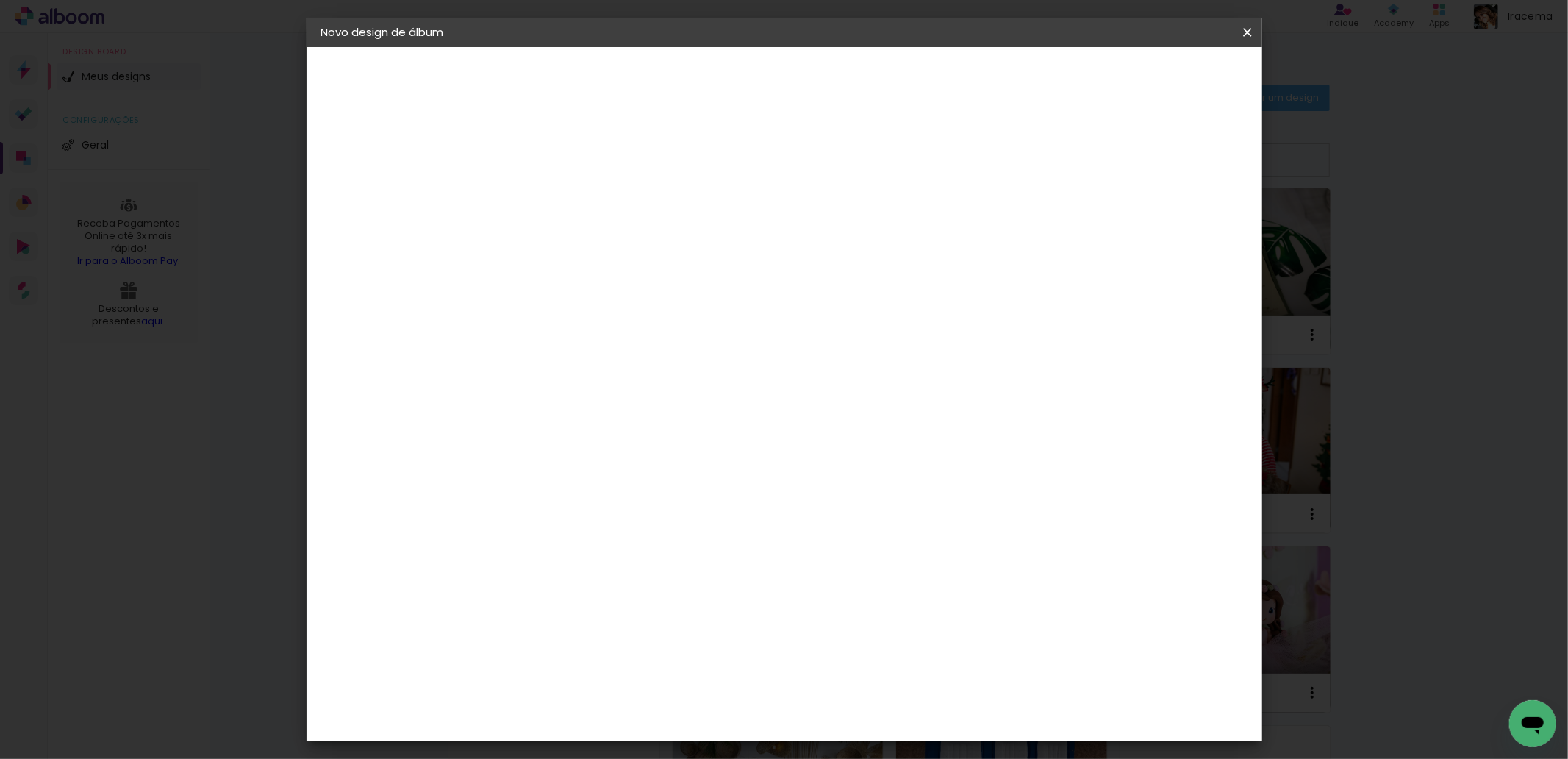
click at [619, 244] on input "text" at bounding box center [590, 255] width 57 height 23
click at [701, 172] on div "Opções disponíveis 180º FLAT 600 180º LIGHT 180 SLIM 180° Photo HD Prime 180° F…" at bounding box center [599, 109] width 202 height 125
click at [651, 68] on paper-button "Voltar" at bounding box center [621, 78] width 59 height 25
